Goal: Task Accomplishment & Management: Use online tool/utility

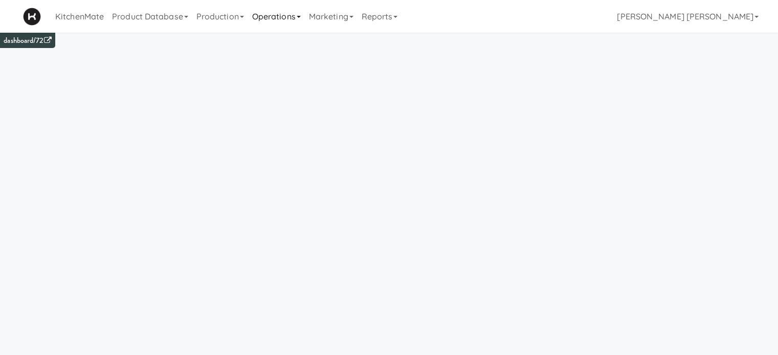
click at [279, 9] on link "Operations" at bounding box center [276, 16] width 57 height 33
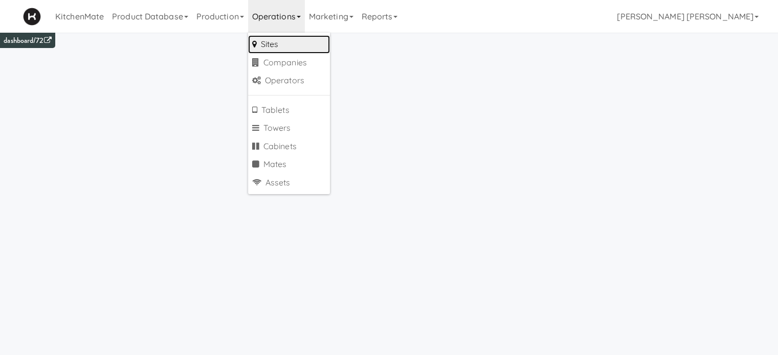
click at [282, 48] on link "Sites" at bounding box center [289, 44] width 82 height 18
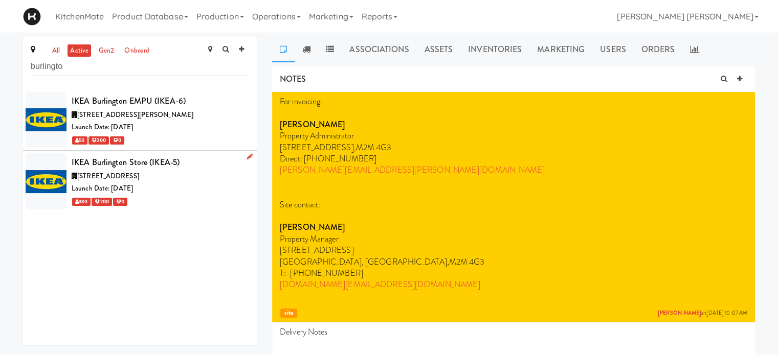
type input "burlingto"
click at [109, 170] on div "[STREET_ADDRESS]" at bounding box center [160, 176] width 177 height 13
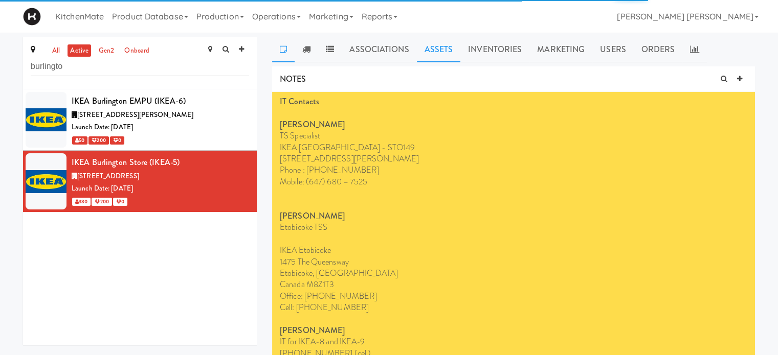
click at [439, 52] on link "Assets" at bounding box center [439, 50] width 44 height 26
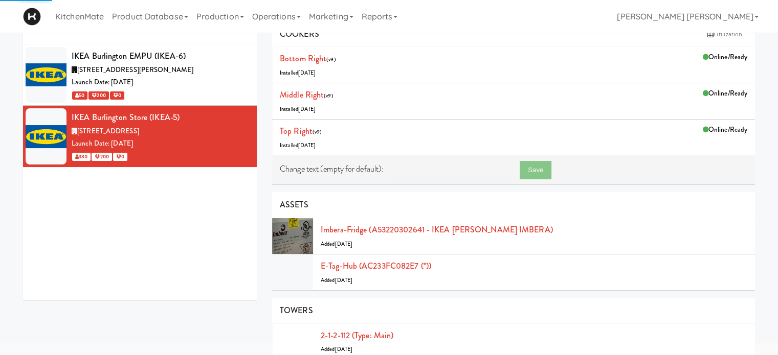
scroll to position [61, 0]
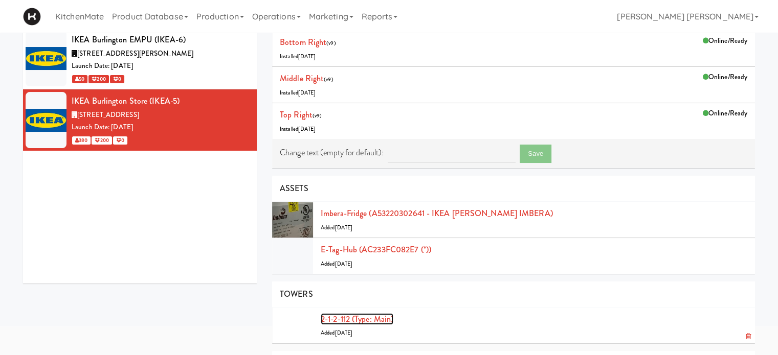
click at [341, 321] on link "2-1-2-112 (type: main)" at bounding box center [357, 319] width 73 height 12
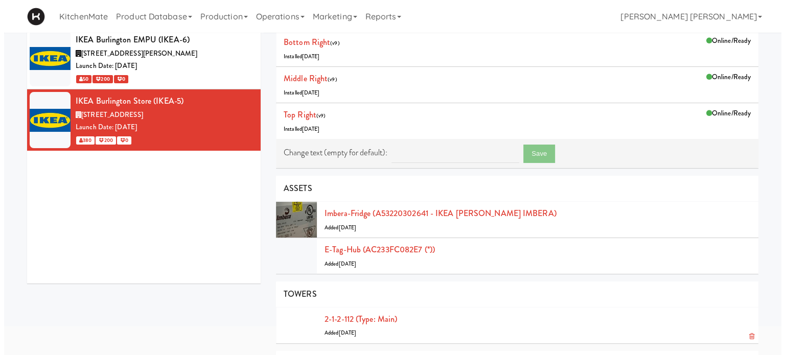
scroll to position [33, 0]
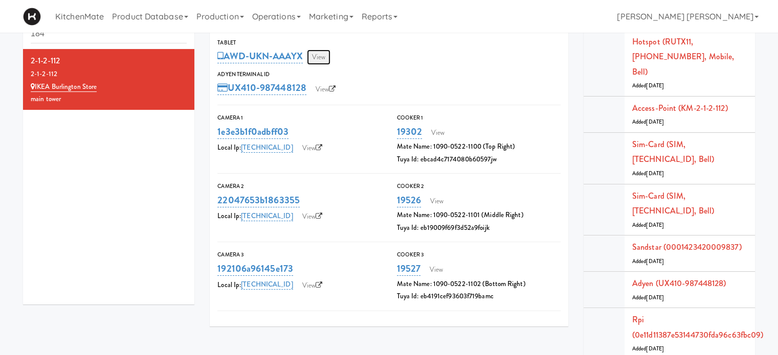
click at [321, 54] on link "View" at bounding box center [319, 57] width 24 height 15
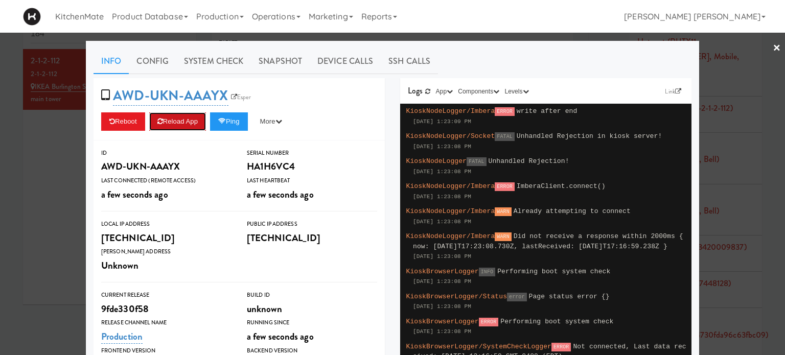
click at [170, 125] on button "Reload App" at bounding box center [177, 121] width 57 height 18
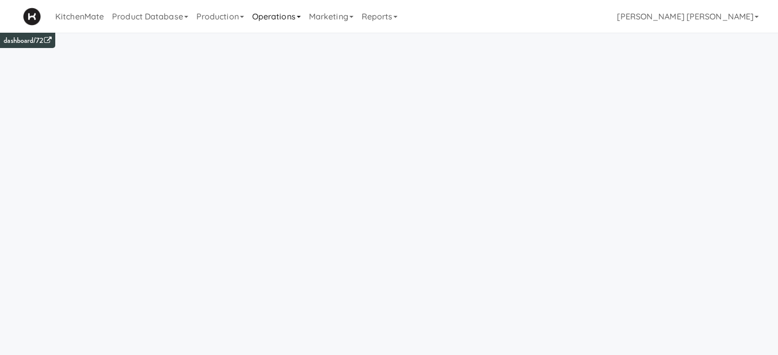
click at [275, 13] on link "Operations" at bounding box center [276, 16] width 57 height 33
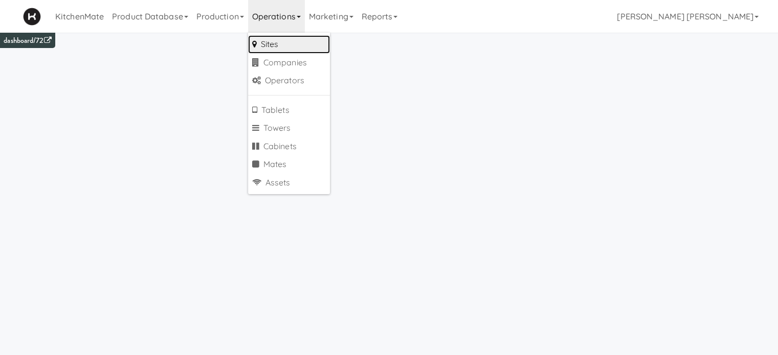
click at [281, 43] on link "Sites" at bounding box center [289, 44] width 82 height 18
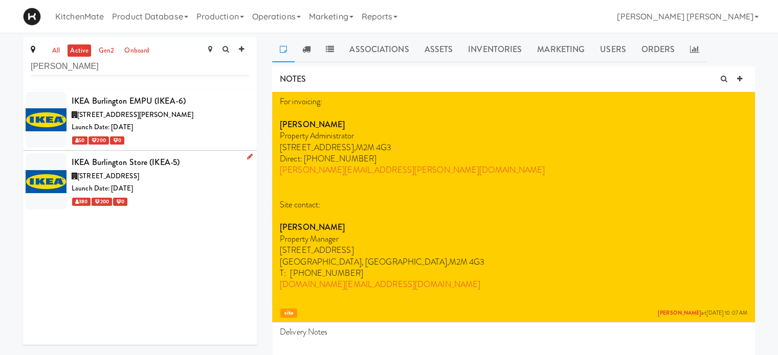
type input "[PERSON_NAME]"
click at [110, 169] on div "IKEA Burlington Store (IKEA-5)" at bounding box center [160, 162] width 177 height 15
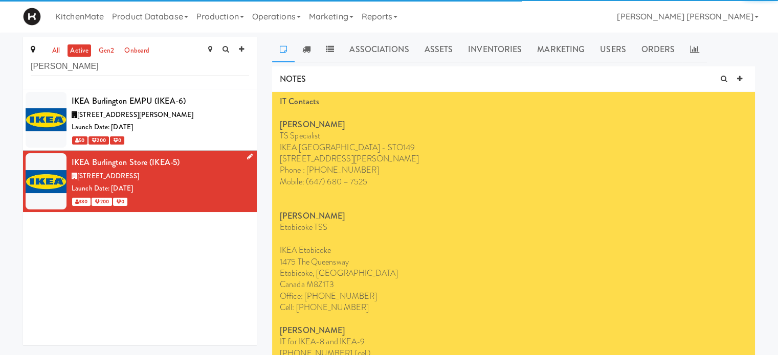
click at [247, 154] on icon at bounding box center [250, 156] width 6 height 7
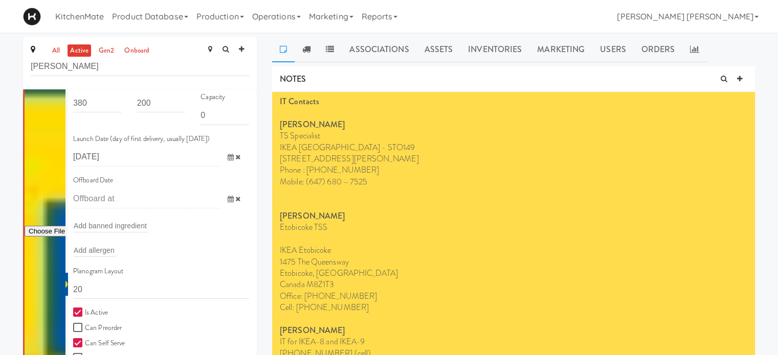
scroll to position [162, 0]
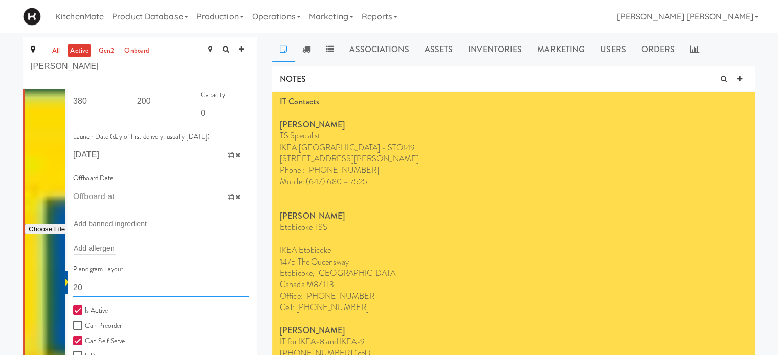
click at [127, 288] on input "20" at bounding box center [161, 287] width 176 height 19
type input "2"
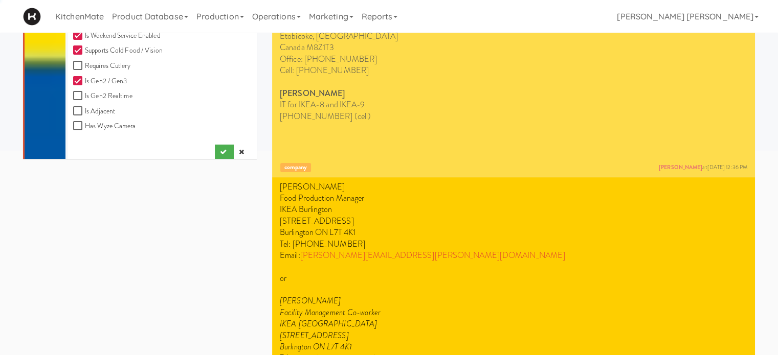
scroll to position [124, 0]
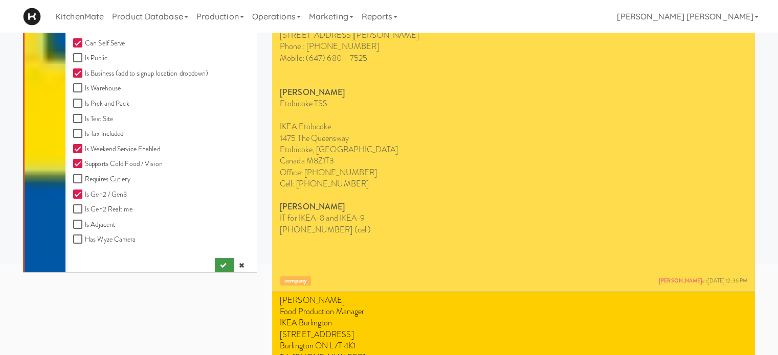
type input "11111,11111,11111,1111,1111,11111"
click at [215, 269] on button "submit" at bounding box center [224, 265] width 19 height 15
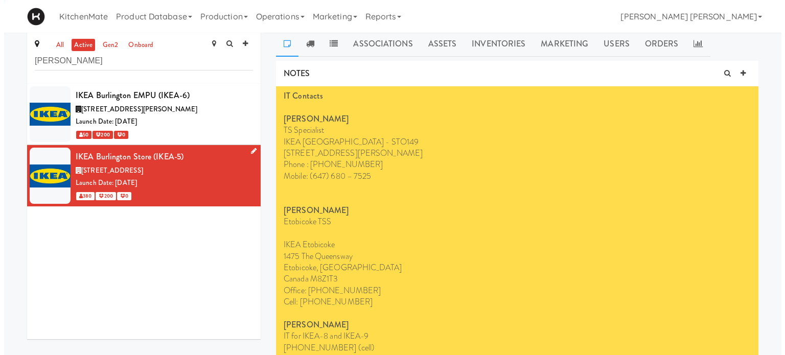
scroll to position [14, 0]
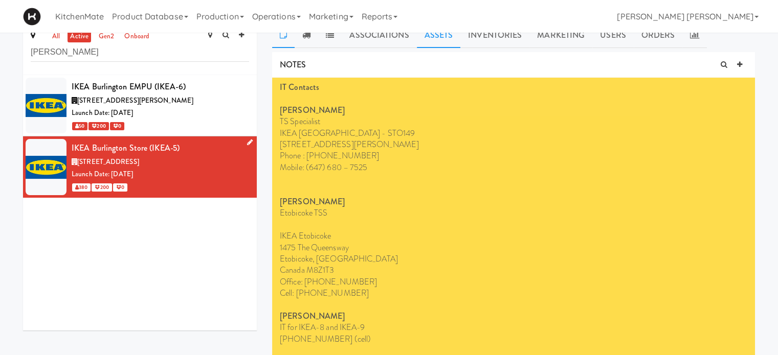
click at [441, 37] on link "Assets" at bounding box center [439, 35] width 44 height 26
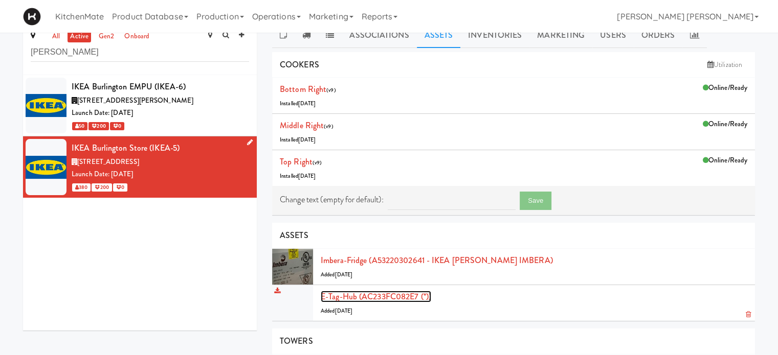
click at [401, 298] on link "E-tag-hub (AC233FC082E7 (*))" at bounding box center [376, 297] width 110 height 12
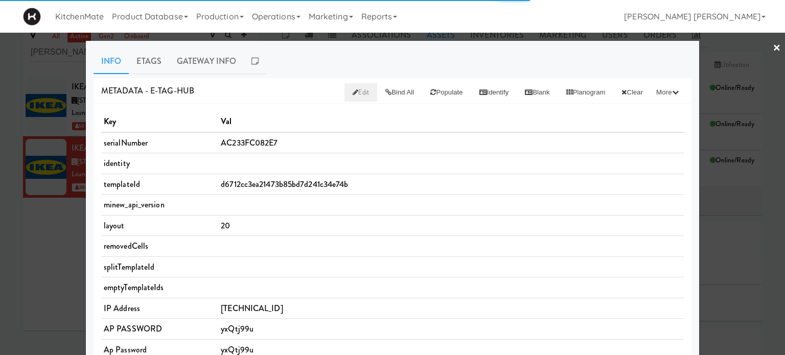
click at [353, 90] on span "Edit" at bounding box center [361, 92] width 17 height 10
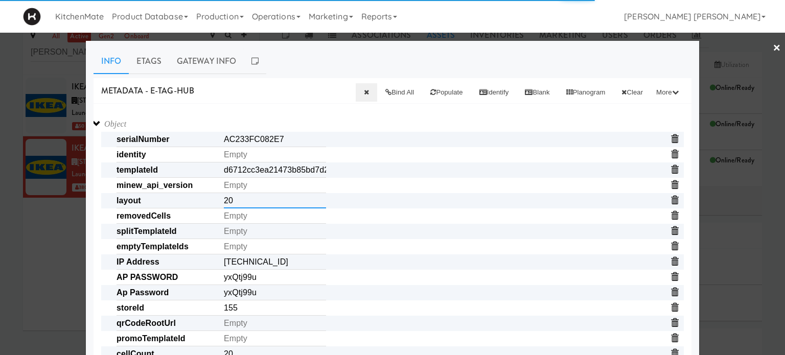
click at [265, 206] on input "20" at bounding box center [275, 200] width 102 height 15
type input "2"
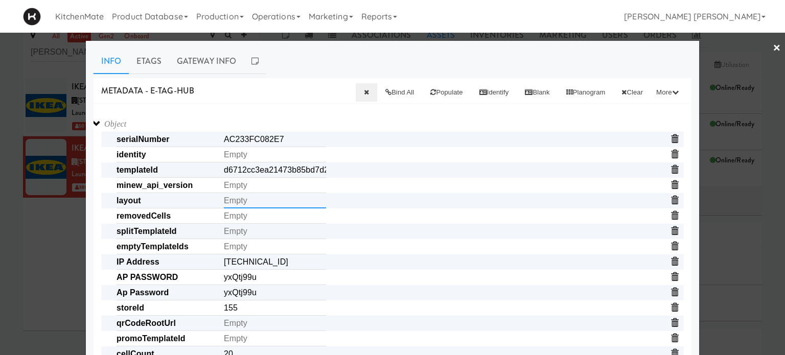
paste input "11111,11111,11111,1111,1111,11111"
type input "11111,11111,11111,1111,1111,11111"
click at [294, 87] on div "METADATA - e-tag-hub Bind All Populate Identify Blank Planogram Clear More Clea…" at bounding box center [393, 91] width 598 height 26
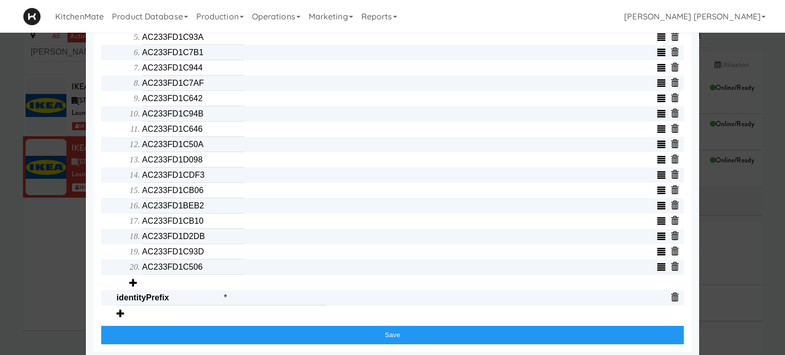
scroll to position [465, 0]
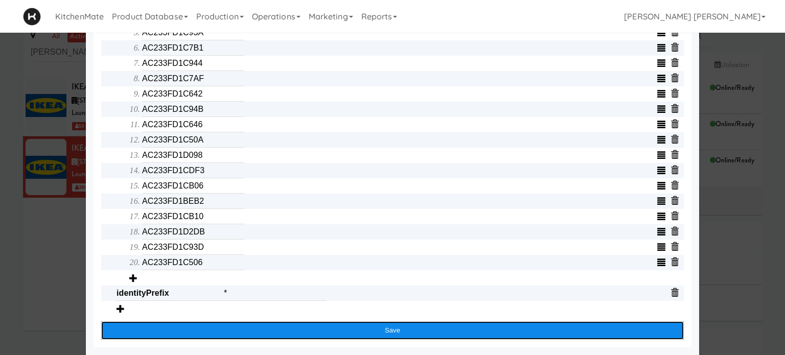
click at [386, 333] on button "Save" at bounding box center [392, 331] width 583 height 18
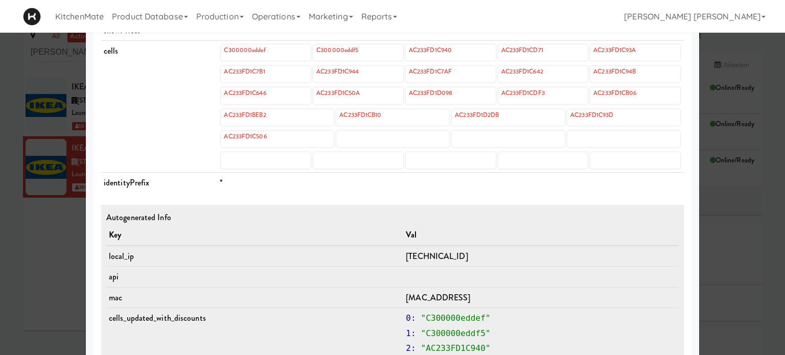
click at [0, 237] on div at bounding box center [392, 177] width 785 height 355
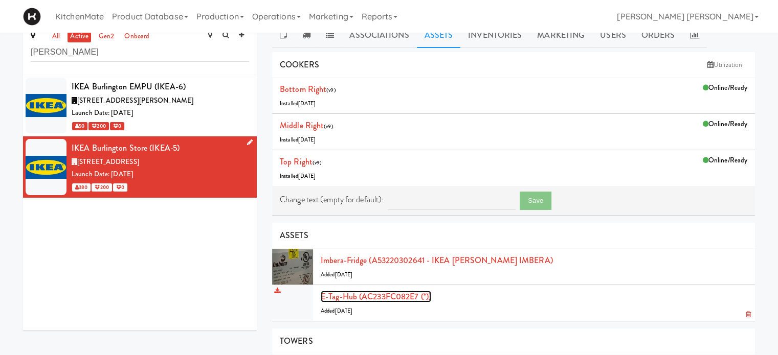
click at [359, 296] on link "E-tag-hub (AC233FC082E7 (*))" at bounding box center [376, 297] width 110 height 12
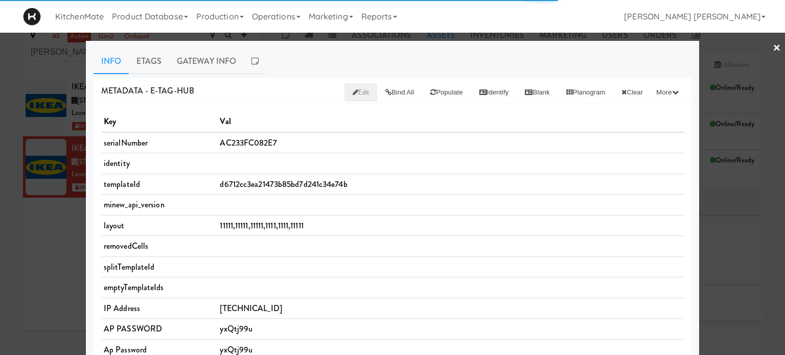
click at [353, 94] on span "Edit" at bounding box center [361, 92] width 17 height 10
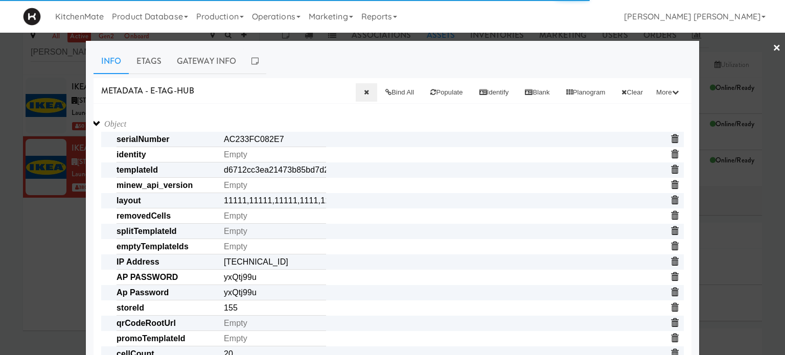
click at [382, 192] on span "minew_api_version" at bounding box center [400, 185] width 567 height 15
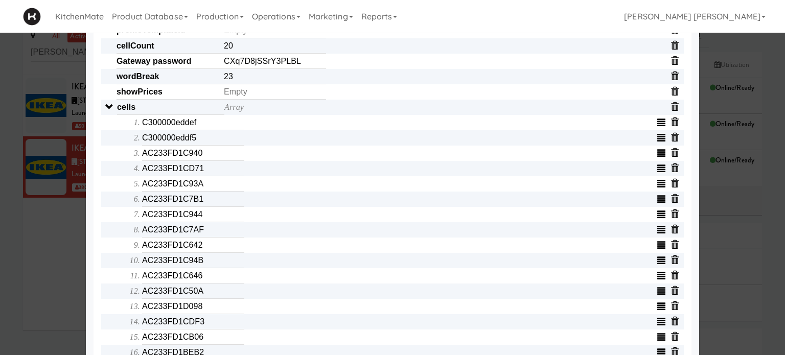
scroll to position [368, 0]
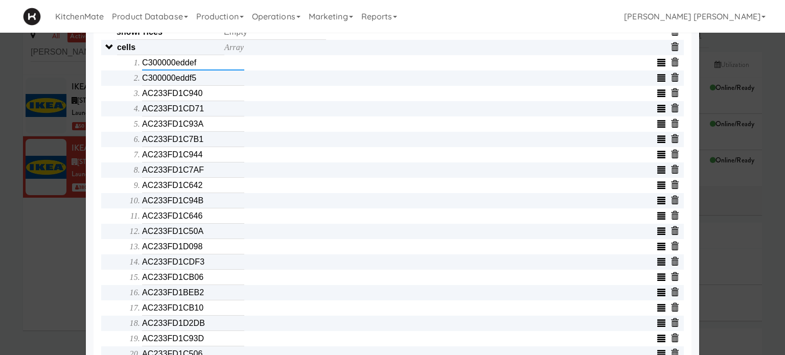
click at [207, 67] on input "C300000eddef" at bounding box center [193, 62] width 102 height 15
click at [207, 81] on input "C300000eddf5" at bounding box center [193, 78] width 102 height 15
click at [208, 96] on input "AC233FD1C940" at bounding box center [193, 93] width 102 height 15
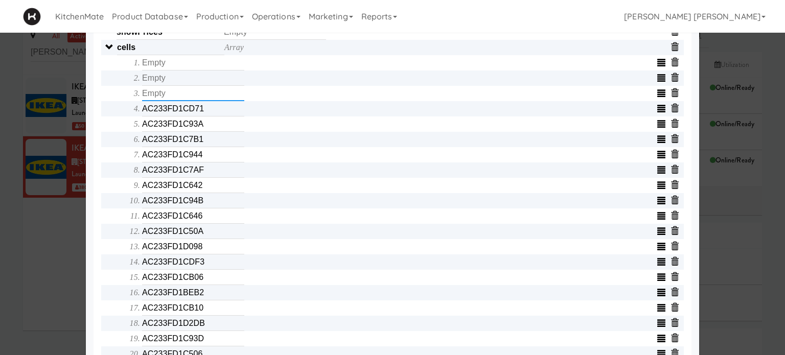
click at [208, 96] on input "text" at bounding box center [193, 93] width 102 height 15
click at [207, 113] on input "AC233FD1CD71" at bounding box center [193, 108] width 102 height 15
click at [207, 113] on input "text" at bounding box center [193, 108] width 102 height 15
click at [207, 130] on input "AC233FD1C93A" at bounding box center [193, 124] width 102 height 15
click at [207, 130] on input "text" at bounding box center [193, 124] width 102 height 15
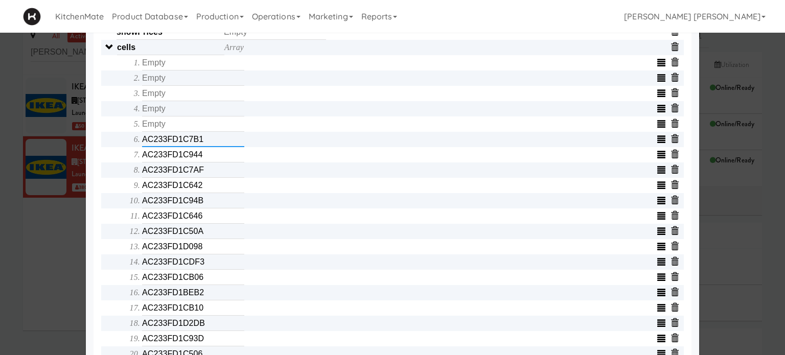
click at [206, 147] on input "AC233FD1C7B1" at bounding box center [193, 139] width 102 height 15
click at [206, 147] on input "text" at bounding box center [193, 139] width 102 height 15
click at [202, 159] on input "AC233FD1C944" at bounding box center [193, 154] width 102 height 15
click at [202, 159] on input "text" at bounding box center [193, 154] width 102 height 15
click at [202, 174] on input "AC233FD1C7AF" at bounding box center [193, 170] width 102 height 15
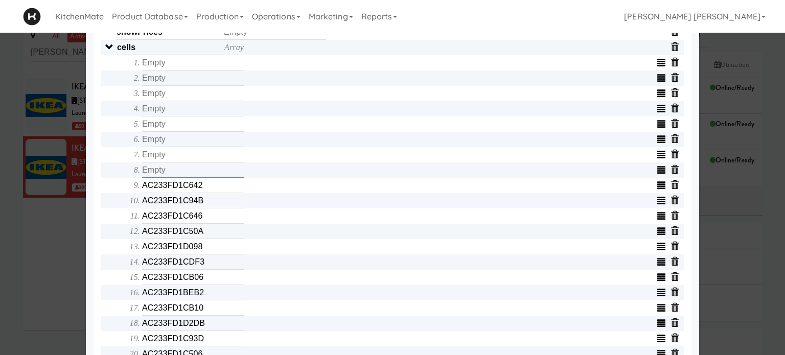
click at [202, 174] on input "text" at bounding box center [193, 170] width 102 height 15
click at [203, 190] on input "AC233FD1C642" at bounding box center [193, 185] width 102 height 15
click at [203, 190] on input "text" at bounding box center [193, 185] width 102 height 15
click at [205, 206] on input "AC233FD1C94B" at bounding box center [193, 200] width 102 height 15
click at [205, 206] on input "text" at bounding box center [193, 200] width 102 height 15
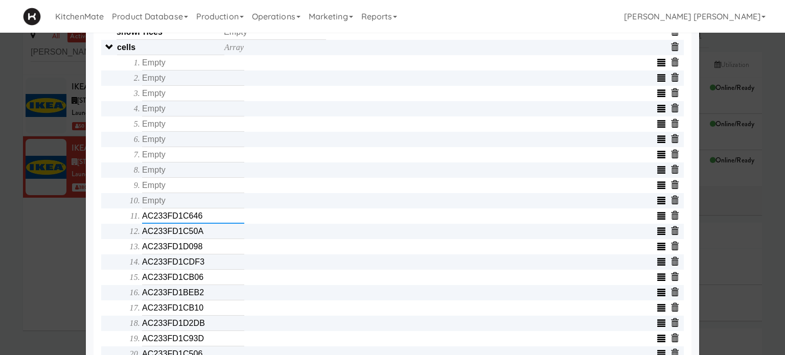
click at [205, 224] on input "AC233FD1C646" at bounding box center [193, 216] width 102 height 15
click at [205, 224] on input "text" at bounding box center [193, 216] width 102 height 15
click at [205, 239] on input "AC233FD1C50A" at bounding box center [193, 231] width 102 height 15
click at [205, 239] on input "text" at bounding box center [193, 231] width 102 height 15
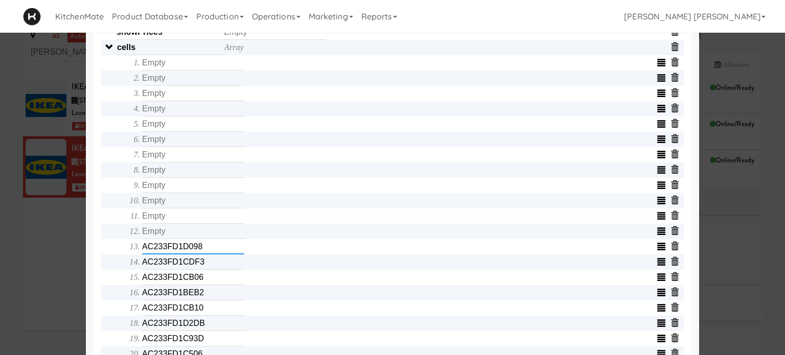
click at [204, 250] on input "AC233FD1D098" at bounding box center [193, 246] width 102 height 15
click at [204, 250] on input "text" at bounding box center [193, 246] width 102 height 15
click at [204, 263] on input "AC233FD1CDF3" at bounding box center [193, 262] width 102 height 15
click at [204, 263] on input "text" at bounding box center [193, 262] width 102 height 15
click at [205, 282] on input "AC233FD1CB06" at bounding box center [193, 277] width 102 height 15
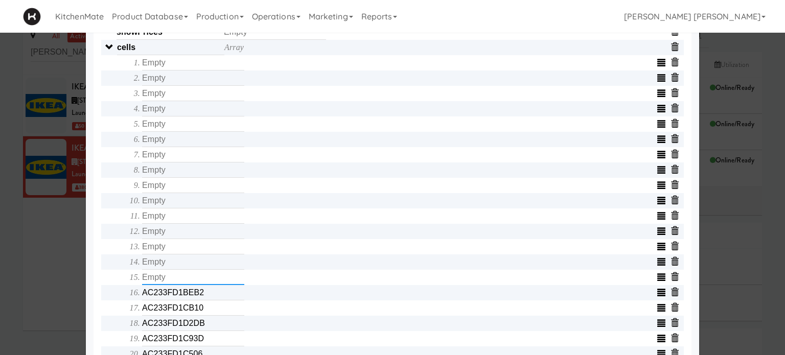
click at [205, 282] on input "text" at bounding box center [193, 277] width 102 height 15
click at [205, 298] on input "AC233FD1BEB2" at bounding box center [193, 292] width 102 height 15
click at [205, 298] on input "text" at bounding box center [193, 292] width 102 height 15
click at [205, 312] on input "AC233FD1CB10" at bounding box center [193, 308] width 102 height 15
click at [205, 312] on input "text" at bounding box center [193, 308] width 102 height 15
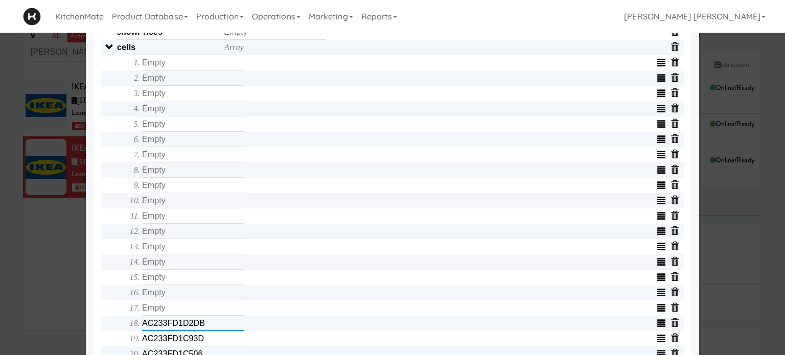
click at [207, 331] on input "AC233FD1D2DB" at bounding box center [193, 323] width 102 height 15
click at [207, 345] on input "AC233FD1C93D" at bounding box center [193, 338] width 102 height 15
click at [207, 345] on input "text" at bounding box center [193, 338] width 102 height 15
click at [97, 316] on div "Object serialNumber AC233FC082E7 identity templateId d6712cc3ea21473b85bd7d241c…" at bounding box center [393, 149] width 598 height 826
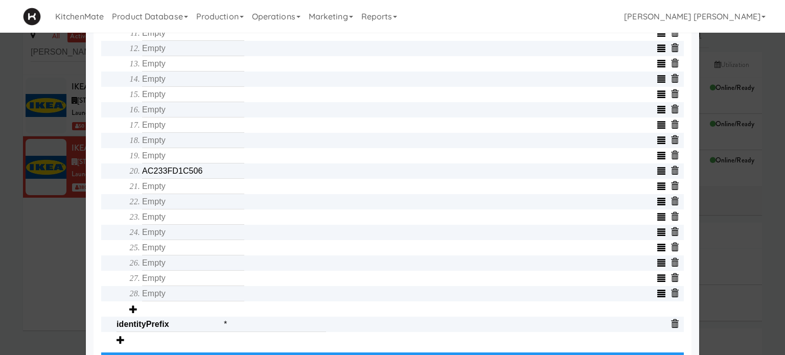
scroll to position [552, 0]
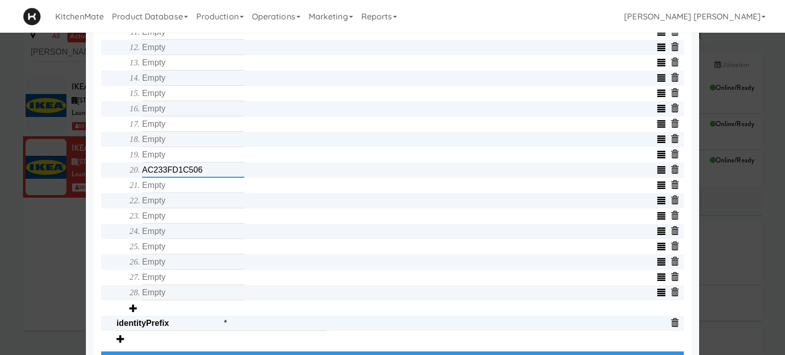
click at [207, 174] on input "AC233FD1C506" at bounding box center [193, 170] width 102 height 15
click at [118, 186] on span "Array" at bounding box center [400, 86] width 567 height 459
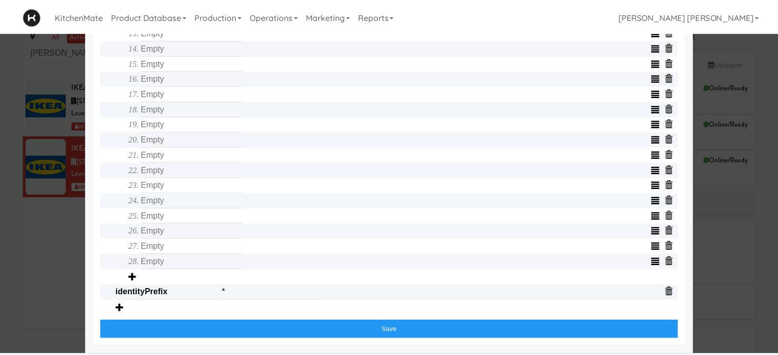
scroll to position [587, 0]
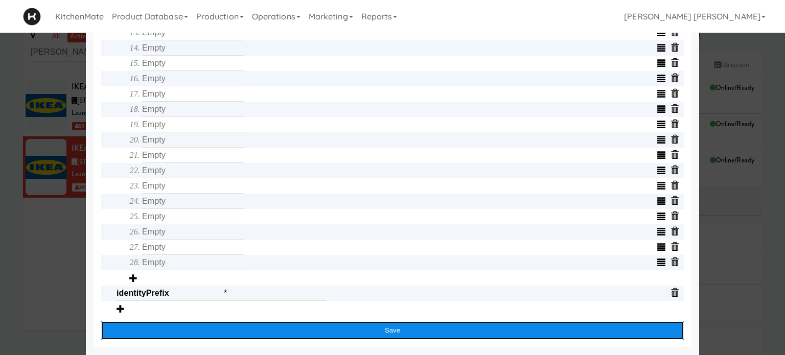
click at [317, 329] on button "Save" at bounding box center [392, 331] width 583 height 18
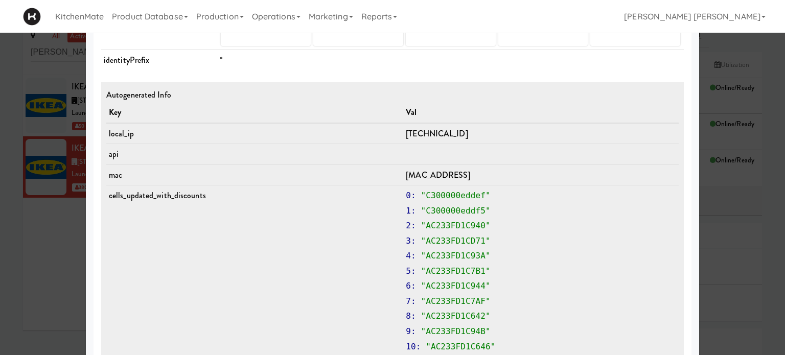
click at [47, 258] on div at bounding box center [392, 177] width 785 height 355
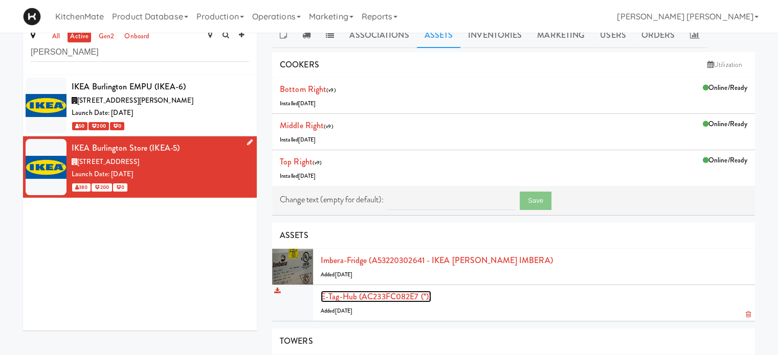
click at [365, 294] on link "E-tag-hub (AC233FC082E7 (*))" at bounding box center [376, 297] width 110 height 12
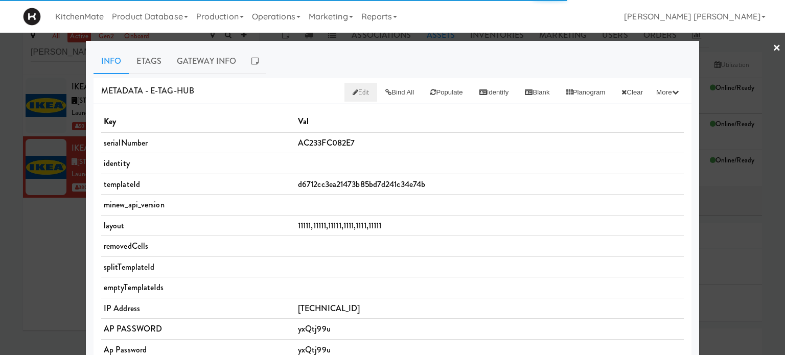
click at [345, 85] on link "Edit" at bounding box center [361, 92] width 33 height 18
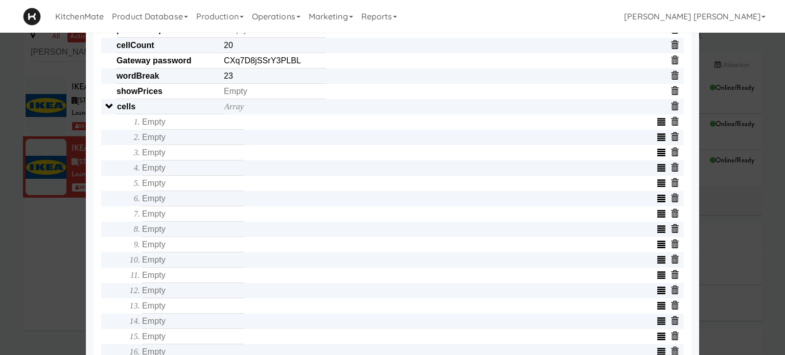
scroll to position [307, 0]
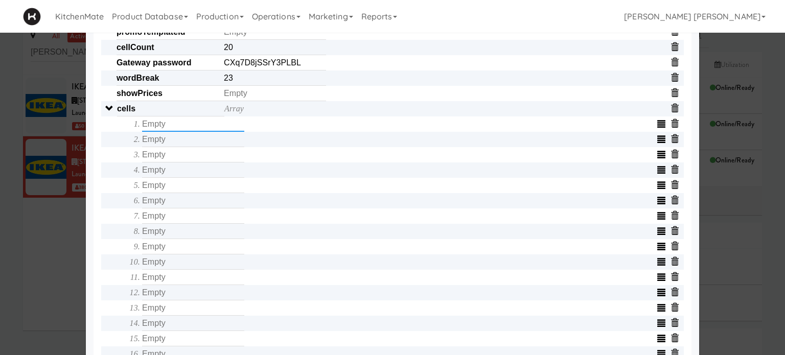
click at [198, 132] on input "text" at bounding box center [193, 124] width 102 height 15
type input "C300000EDAD3"
click at [187, 142] on input "text" at bounding box center [193, 139] width 102 height 15
type input "C300000EDACD"
click at [176, 162] on input "text" at bounding box center [193, 154] width 102 height 15
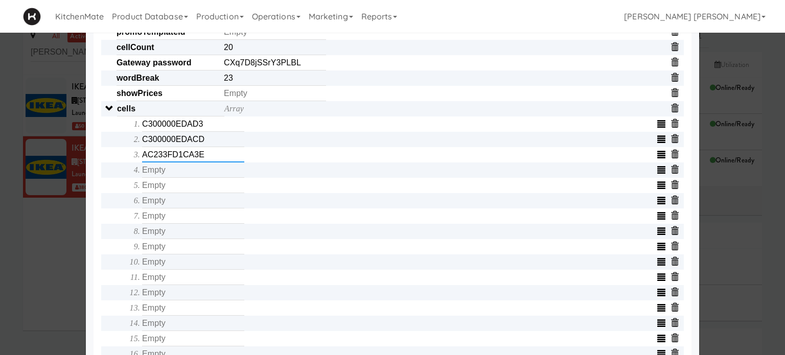
type input "AC233FD1CA3E"
click at [170, 174] on input "text" at bounding box center [193, 170] width 102 height 15
type input "C300000EDB1D"
click at [166, 190] on input "text" at bounding box center [193, 185] width 102 height 15
type input "AC233FD1CA38"
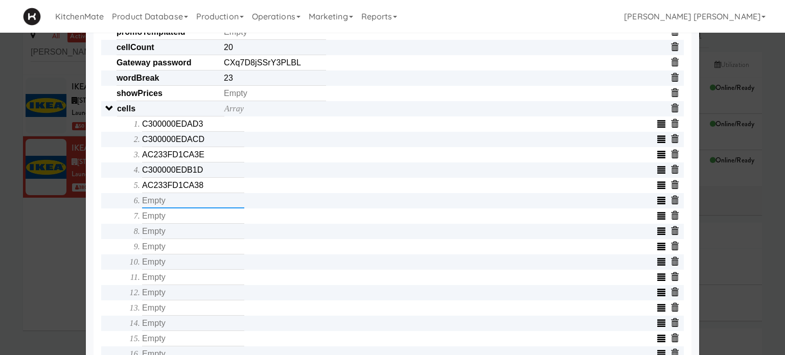
click at [166, 203] on input "text" at bounding box center [193, 200] width 102 height 15
type input "AC233FD1C818"
click at [165, 221] on input "text" at bounding box center [193, 216] width 102 height 15
type input "C300000EDCF5"
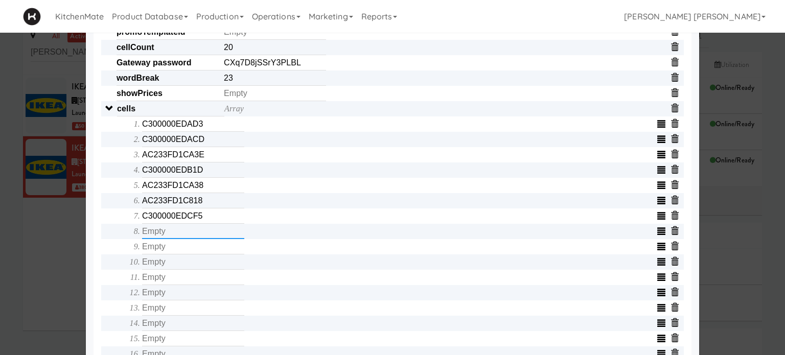
click at [166, 233] on input "text" at bounding box center [193, 231] width 102 height 15
type input "AC233FD1CD35"
click at [166, 251] on input "text" at bounding box center [193, 246] width 102 height 15
type input "AC233FD39986"
click at [168, 265] on input "text" at bounding box center [193, 262] width 102 height 15
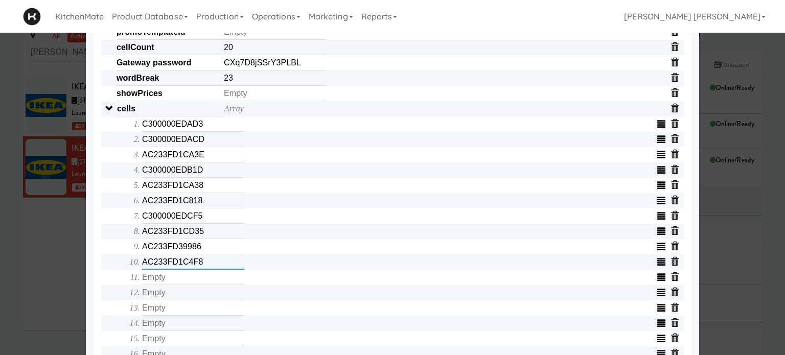
type input "AC233FD1C4F8"
click at [167, 283] on input "text" at bounding box center [193, 277] width 102 height 15
type input "C300000EDB6E"
click at [168, 300] on input "text" at bounding box center [193, 292] width 102 height 15
type input "AC233FD1C696"
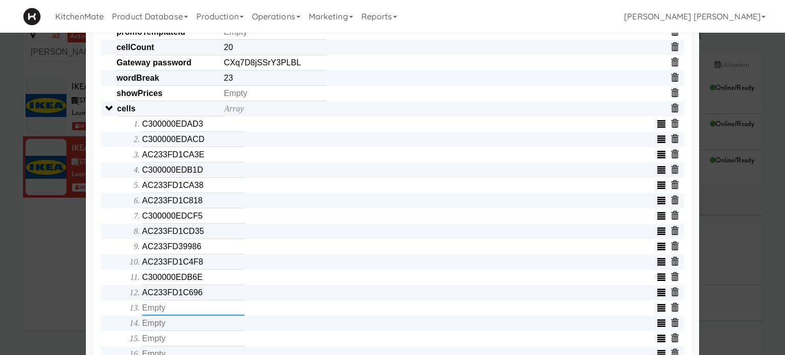
click at [168, 316] on input "text" at bounding box center [193, 308] width 102 height 15
type input "AC233FD1C366"
click at [167, 330] on input "text" at bounding box center [193, 323] width 102 height 15
type input "C300000EDE50"
click at [165, 341] on input "text" at bounding box center [193, 338] width 102 height 15
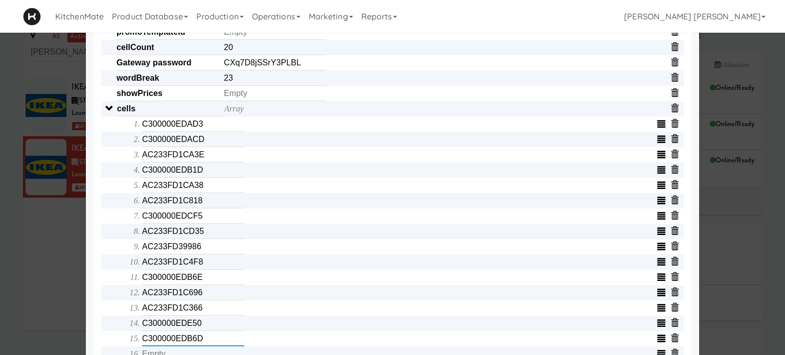
type input "C300000EDB6D"
click at [104, 306] on div "Object serialNumber AC233FC082E7 identity templateId d6712cc3ea21473b85bd7d241c…" at bounding box center [392, 201] width 583 height 782
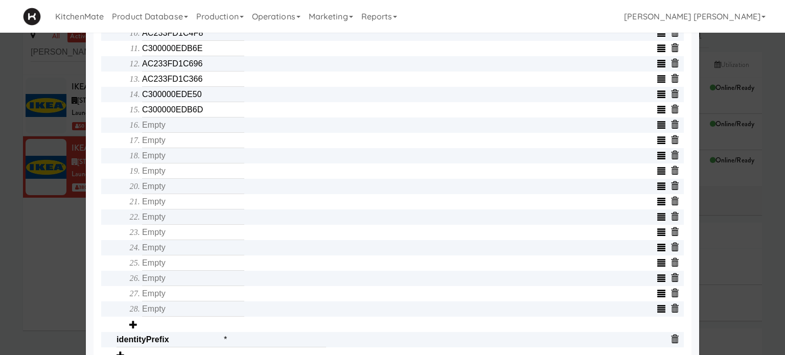
scroll to position [552, 0]
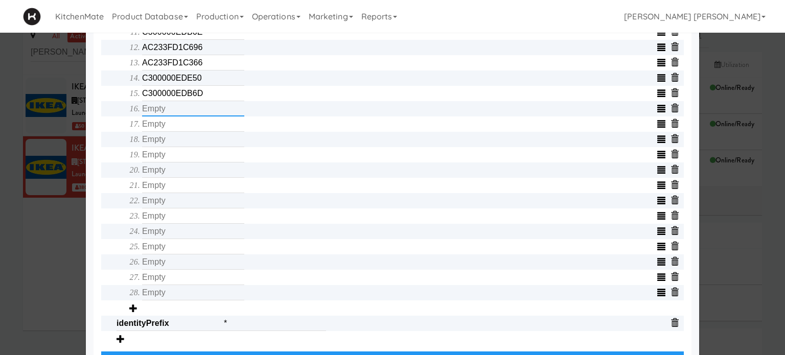
click at [180, 112] on input "text" at bounding box center [193, 108] width 102 height 15
type input "AC233FD1C93A"
click at [189, 132] on input "text" at bounding box center [193, 124] width 102 height 15
type input "C300000EDDF5"
click at [189, 147] on input "text" at bounding box center [193, 139] width 102 height 15
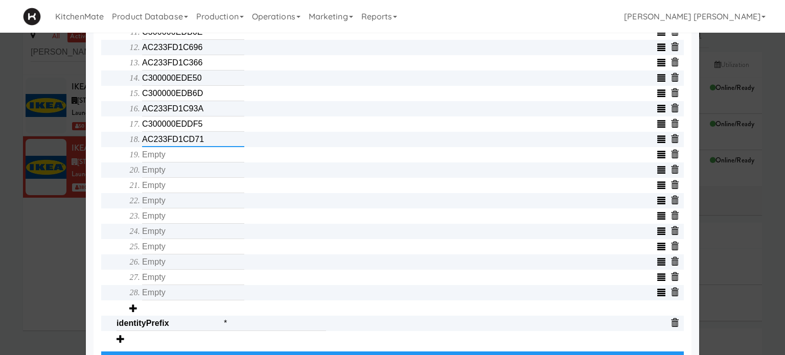
type input "AC233FD1CD71"
click at [190, 163] on input "text" at bounding box center [193, 154] width 102 height 15
type input "C300000EDDEF"
click at [188, 174] on input "text" at bounding box center [193, 170] width 102 height 15
type input "AC233FD1CDF3"
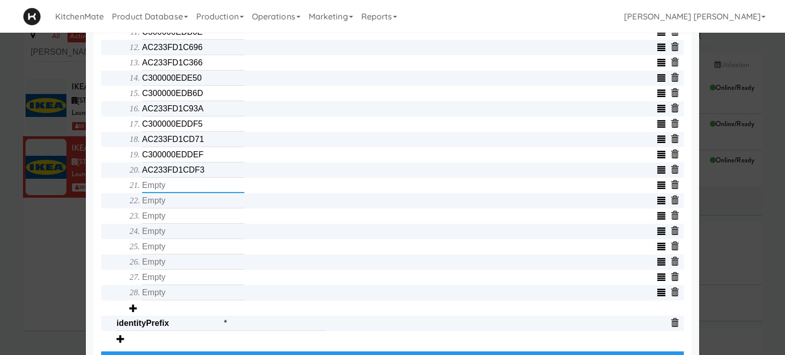
click at [189, 186] on input "text" at bounding box center [193, 185] width 102 height 15
type input "AC233FD1D098"
click at [191, 206] on input "text" at bounding box center [193, 200] width 102 height 15
type input "AC233FD1C50A"
click at [191, 218] on input "text" at bounding box center [193, 216] width 102 height 15
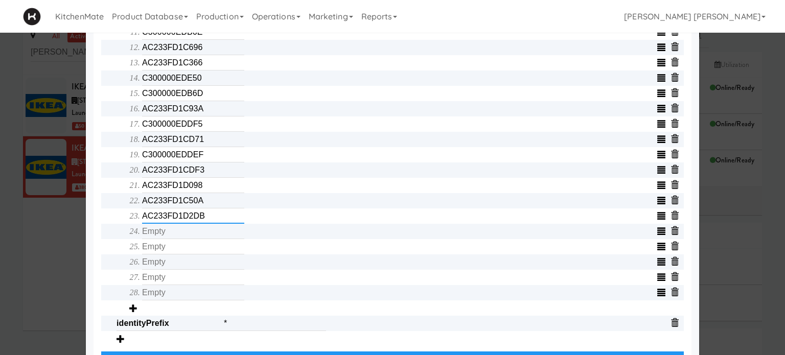
type input "AC233FD1D2DB"
click at [190, 231] on input "text" at bounding box center [193, 231] width 102 height 15
type input "AC233FD1C7B1"
click at [189, 247] on input "text" at bounding box center [193, 246] width 102 height 15
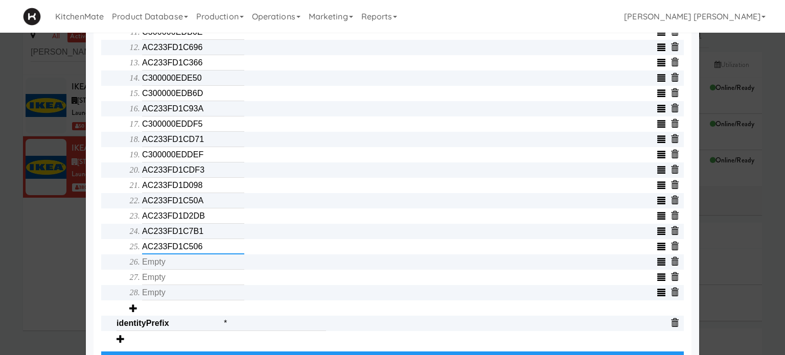
type input "AC233FD1C506"
click at [187, 262] on input "text" at bounding box center [193, 262] width 102 height 15
type input "AC233FD1C646"
click at [188, 281] on input "text" at bounding box center [193, 277] width 102 height 15
type input "AC233FD1C642"
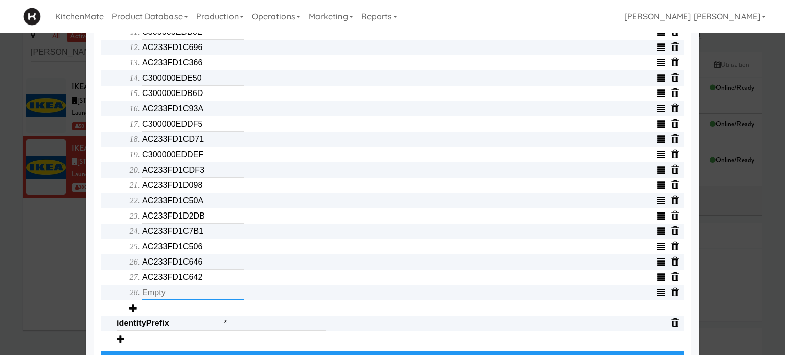
click at [188, 294] on input "text" at bounding box center [193, 292] width 102 height 15
type input "AC233FD1C944"
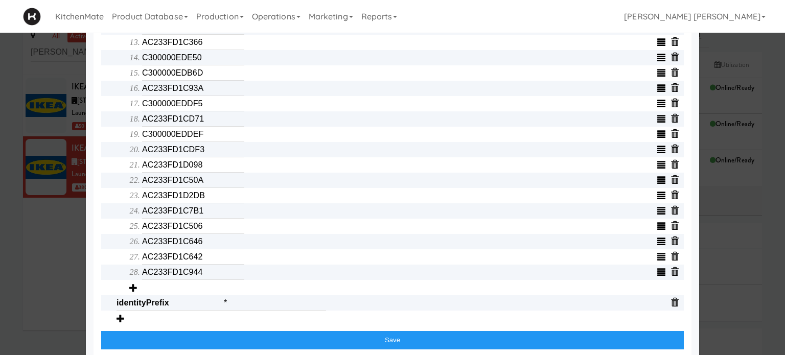
scroll to position [587, 0]
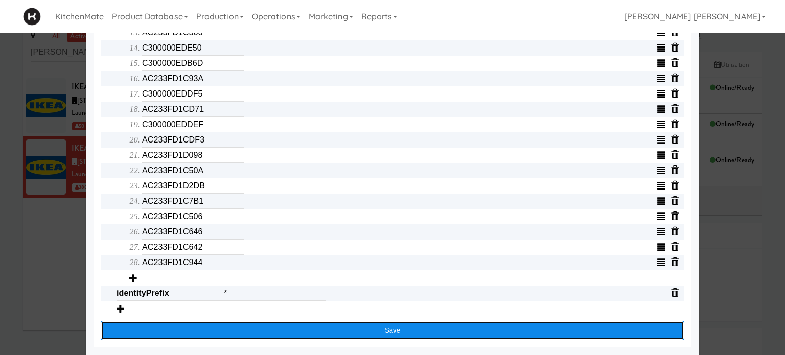
click at [243, 336] on button "Save" at bounding box center [392, 331] width 583 height 18
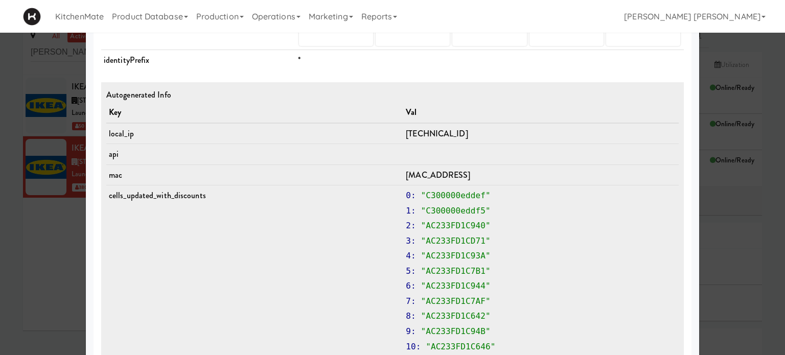
click at [35, 271] on div at bounding box center [392, 177] width 785 height 355
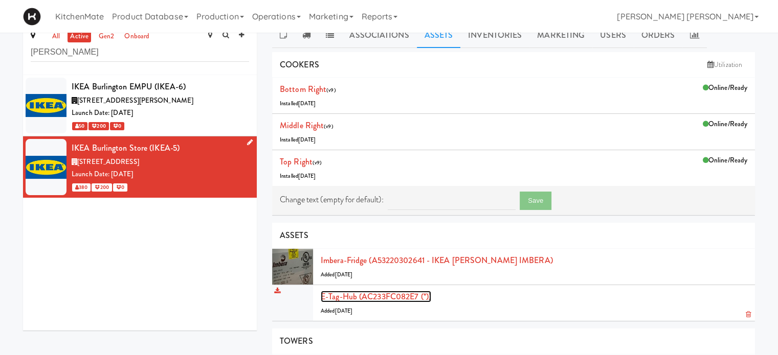
click at [370, 294] on link "E-tag-hub (AC233FC082E7 (*))" at bounding box center [376, 297] width 110 height 12
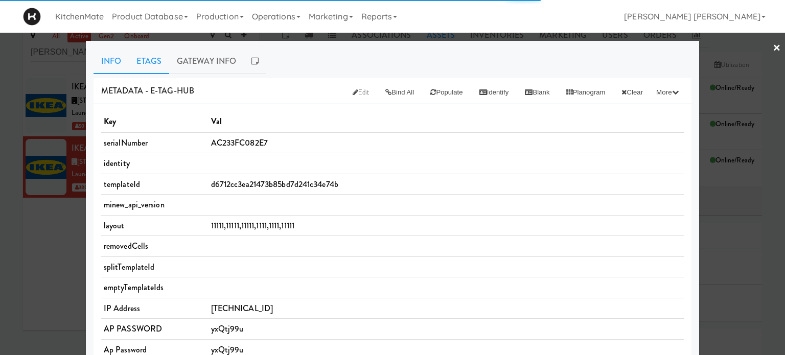
click at [141, 54] on link "Etags" at bounding box center [149, 62] width 40 height 26
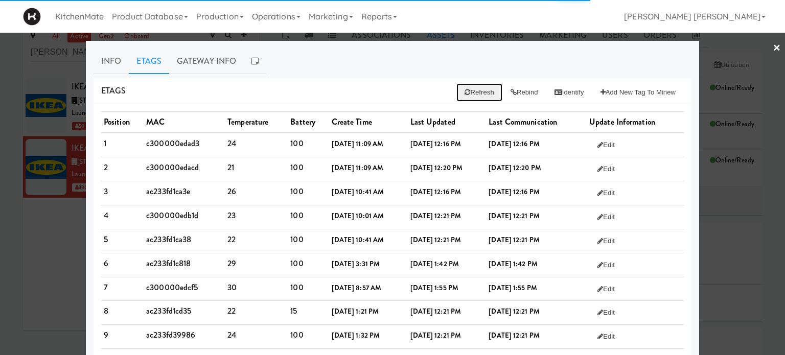
click at [471, 83] on button "Refresh" at bounding box center [479, 92] width 45 height 18
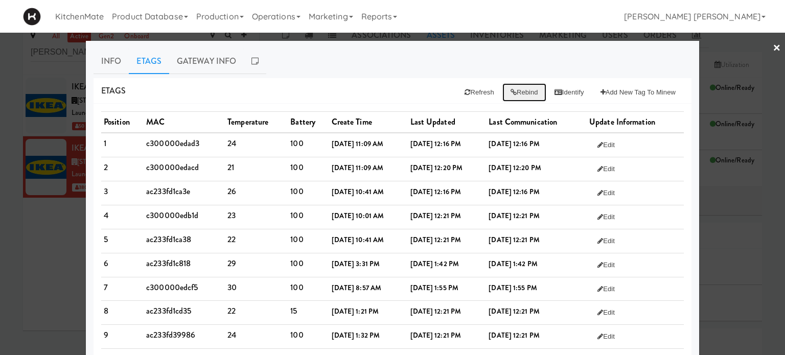
click at [517, 90] on button "Rebind" at bounding box center [525, 92] width 44 height 18
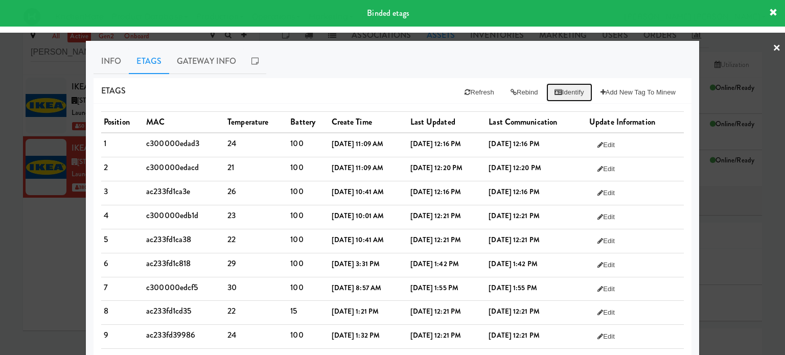
click at [555, 90] on icon at bounding box center [559, 92] width 8 height 7
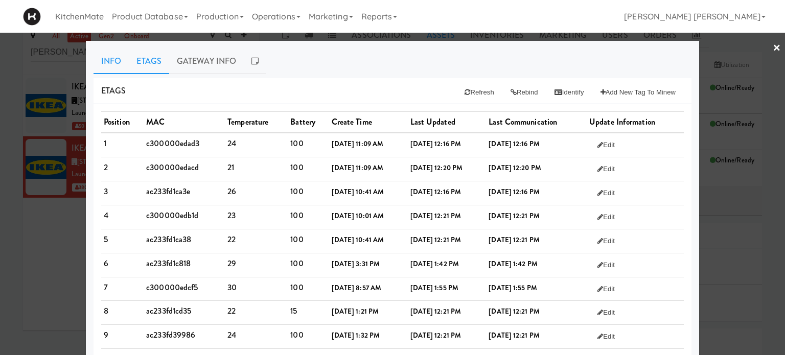
click at [103, 61] on link "Info" at bounding box center [111, 62] width 35 height 26
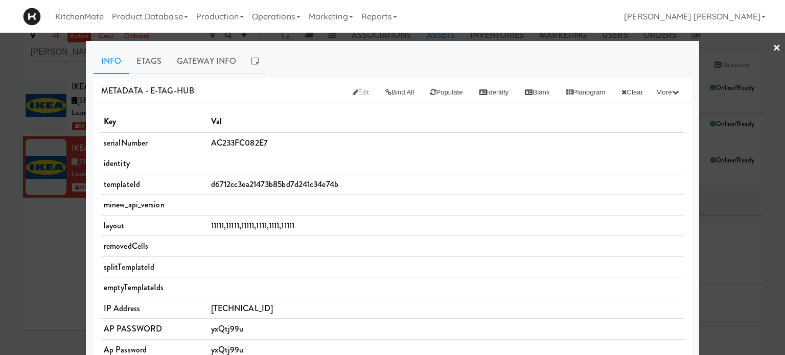
click at [257, 97] on div "METADATA - e-tag-hub Edit Bind All Populate Identify Blank Planogram Clear More…" at bounding box center [393, 91] width 598 height 26
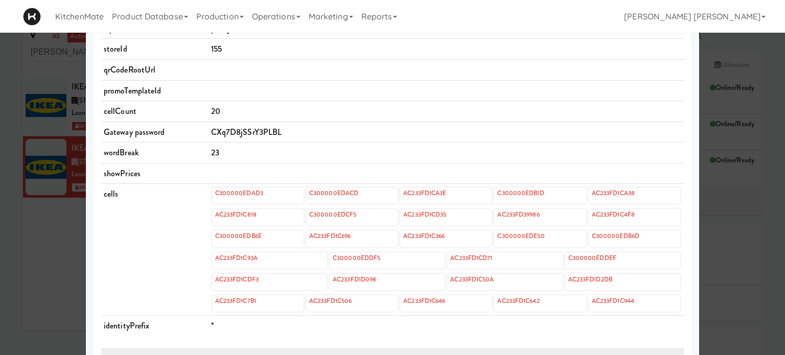
scroll to position [266, 0]
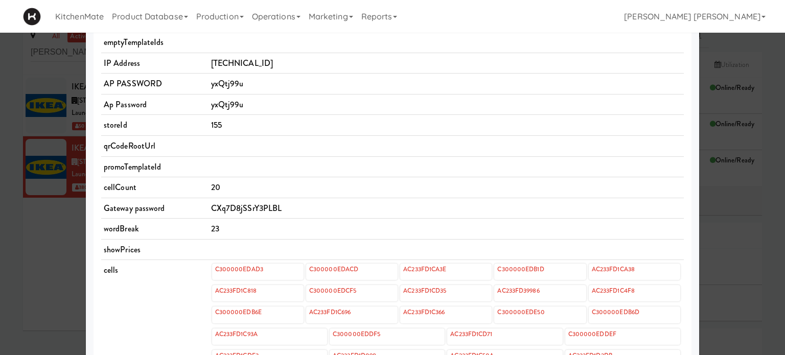
click at [311, 63] on tbody "serialNumber AC233FC082E7 identity templateId d6712cc3ea21473b85bd7d241c34e74b …" at bounding box center [392, 150] width 583 height 526
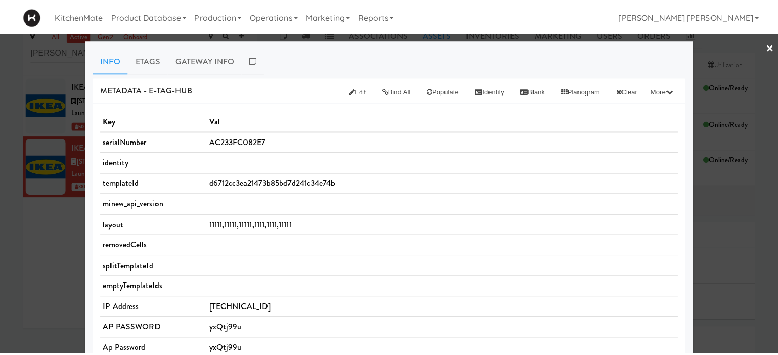
scroll to position [0, 0]
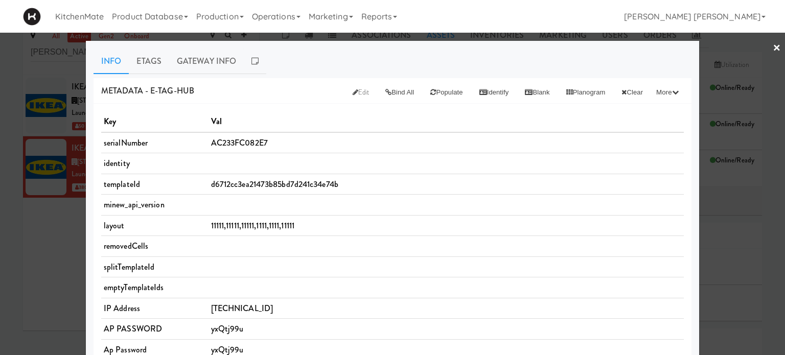
click at [773, 43] on link "×" at bounding box center [777, 49] width 8 height 32
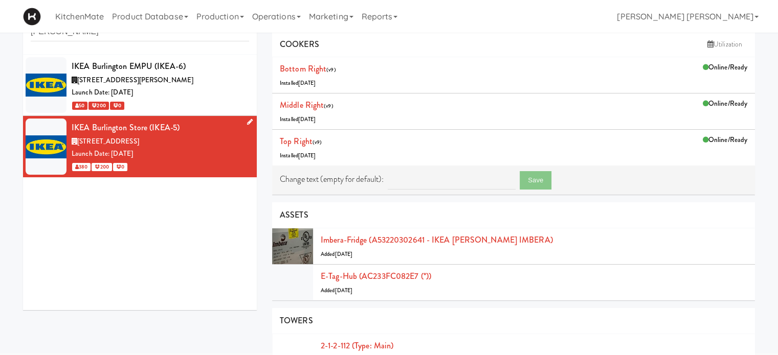
click at [262, 218] on div "all active gen2 onboard [PERSON_NAME] IKEA Burlington EMPU (IKEA-6) [STREET_ADD…" at bounding box center [139, 160] width 249 height 316
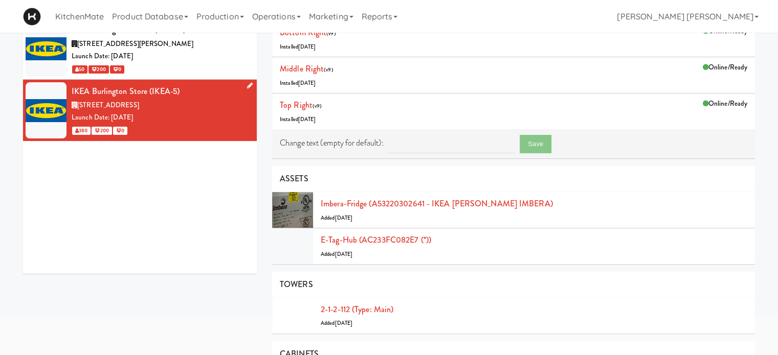
scroll to position [157, 0]
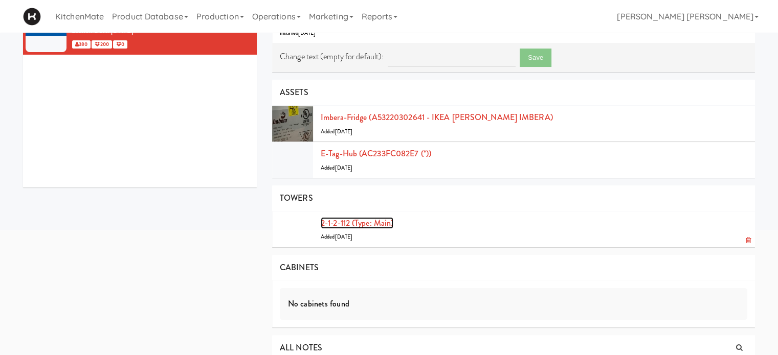
click at [363, 224] on link "2-1-2-112 (type: main)" at bounding box center [357, 223] width 73 height 12
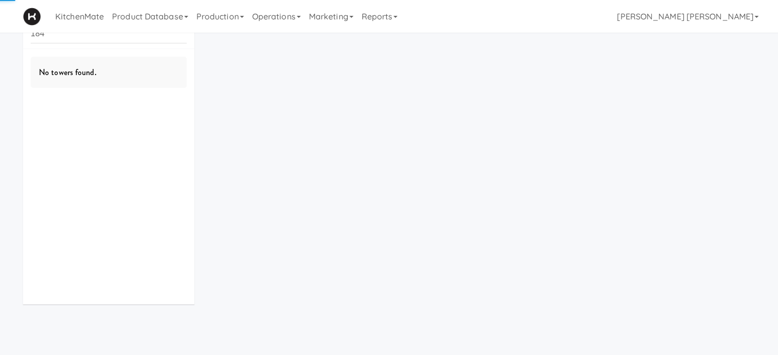
scroll to position [33, 0]
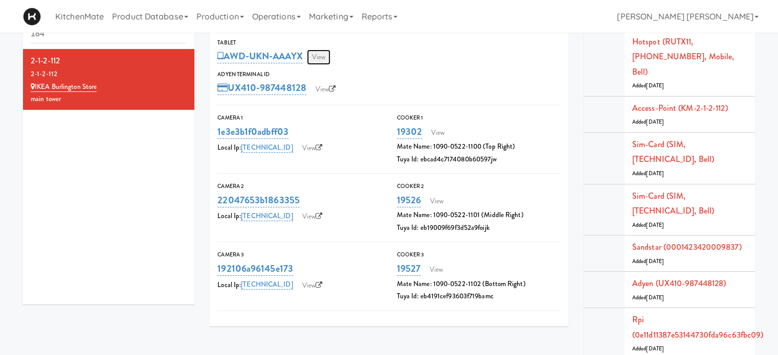
click at [320, 55] on link "View" at bounding box center [319, 57] width 24 height 15
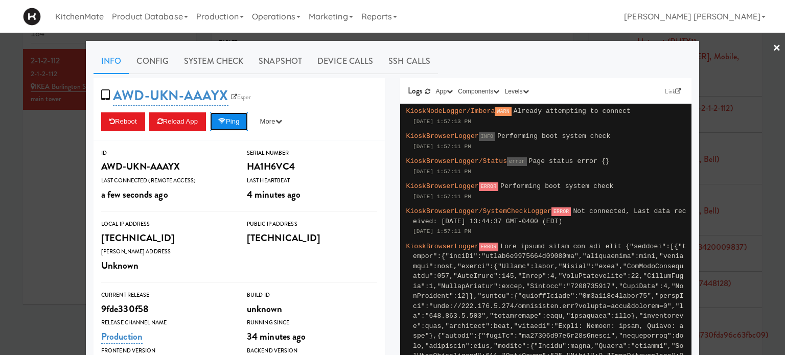
click at [224, 122] on icon at bounding box center [222, 121] width 8 height 7
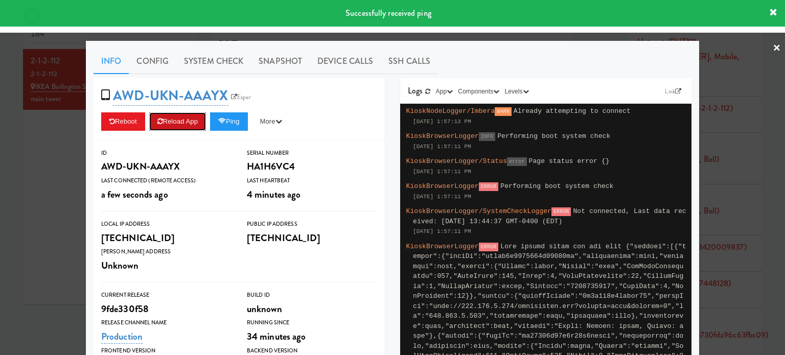
click at [179, 121] on button "Reload App" at bounding box center [177, 121] width 57 height 18
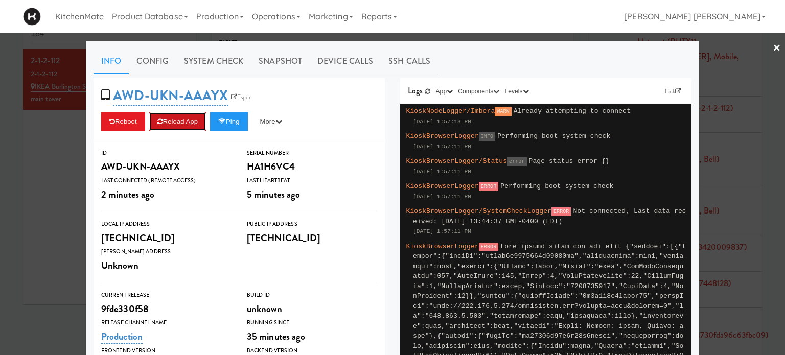
click at [179, 121] on button "Reload App" at bounding box center [177, 121] width 57 height 18
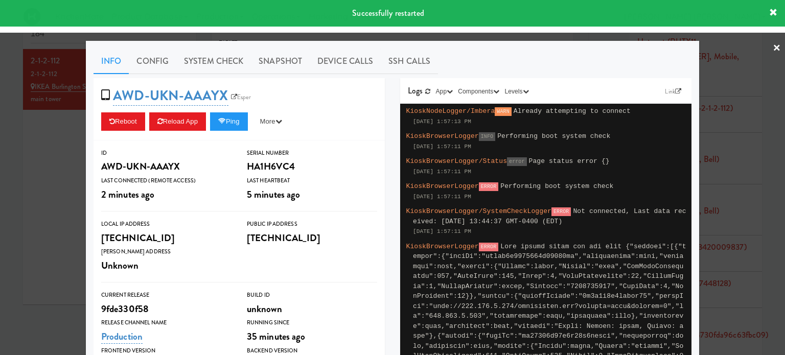
click at [773, 45] on link "×" at bounding box center [777, 49] width 8 height 32
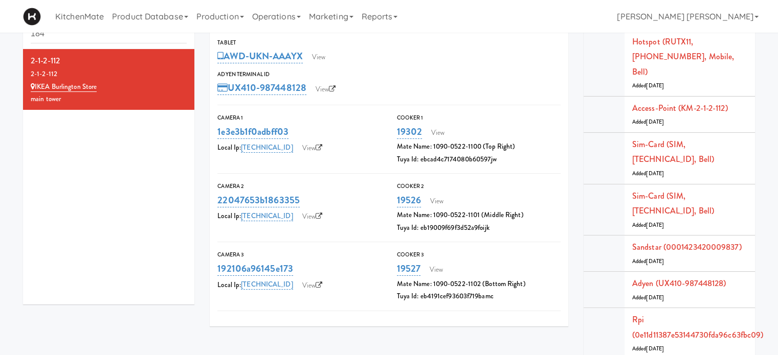
click at [203, 161] on div "2-1-2-112 Tablet AWD-UKN-AAAYX View Adyen Terminal Id UX410-987448128 View Came…" at bounding box center [389, 169] width 374 height 330
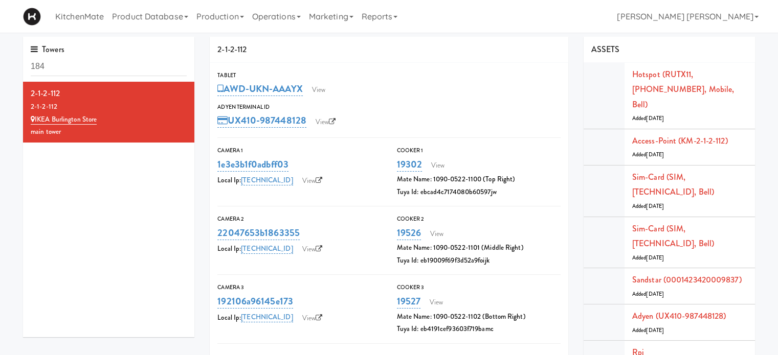
click at [277, 13] on link "Operations" at bounding box center [276, 16] width 57 height 33
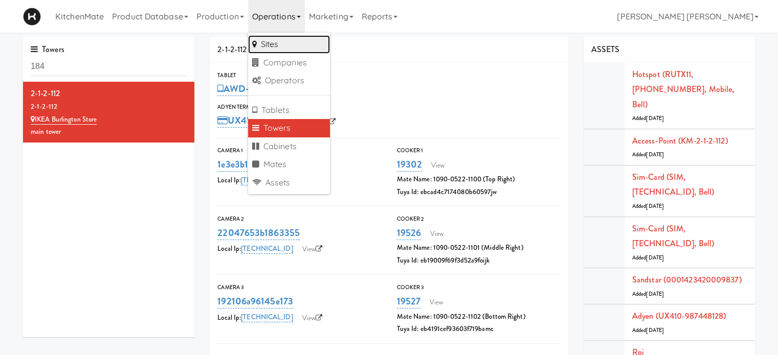
click at [286, 38] on link "Sites" at bounding box center [289, 44] width 82 height 18
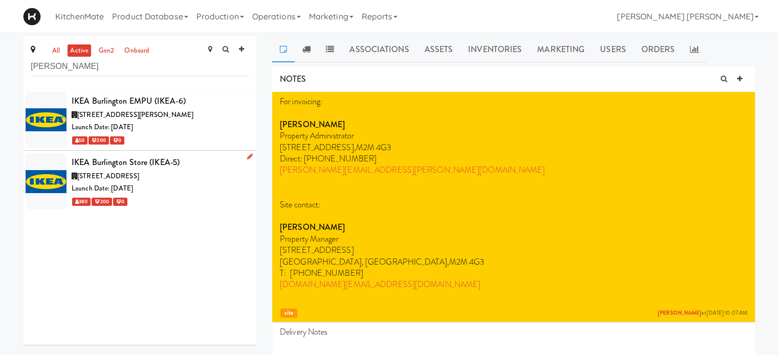
type input "[PERSON_NAME]"
click at [112, 165] on div "IKEA Burlington Store (IKEA-5)" at bounding box center [160, 162] width 177 height 15
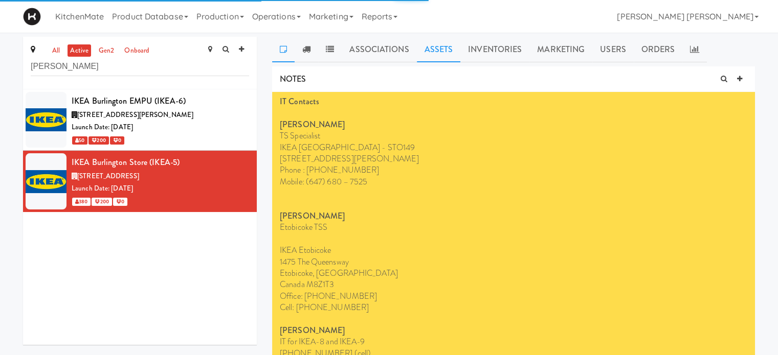
click at [435, 50] on link "Assets" at bounding box center [439, 50] width 44 height 26
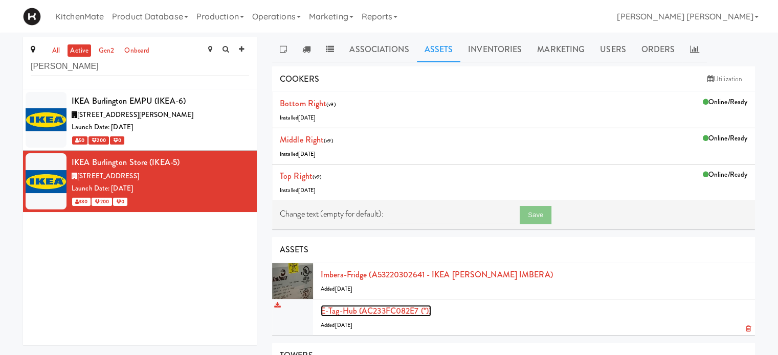
click at [376, 307] on link "E-tag-hub (AC233FC082E7 (*))" at bounding box center [376, 311] width 110 height 12
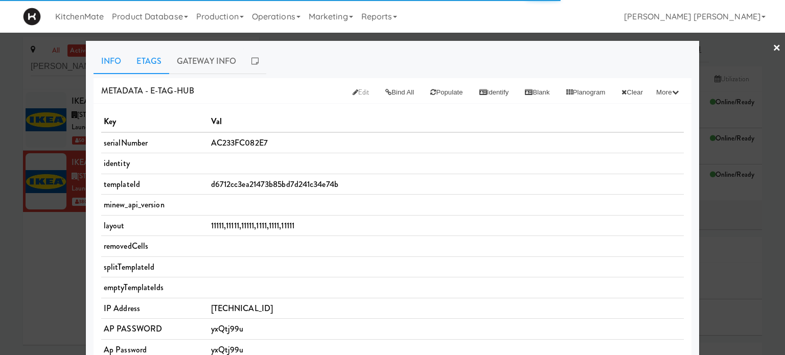
click at [149, 62] on link "Etags" at bounding box center [149, 62] width 40 height 26
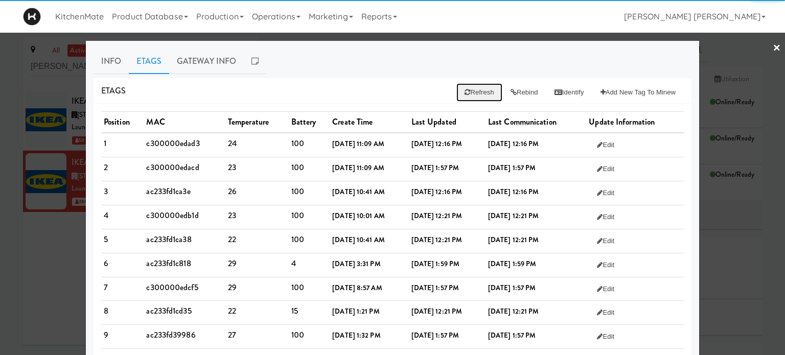
click at [465, 91] on button "Refresh" at bounding box center [479, 92] width 45 height 18
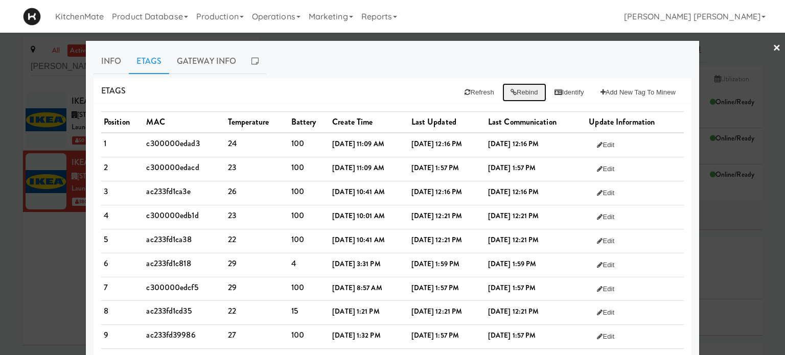
click at [512, 88] on button "Rebind" at bounding box center [525, 92] width 44 height 18
click at [555, 90] on button "Identify" at bounding box center [569, 92] width 46 height 18
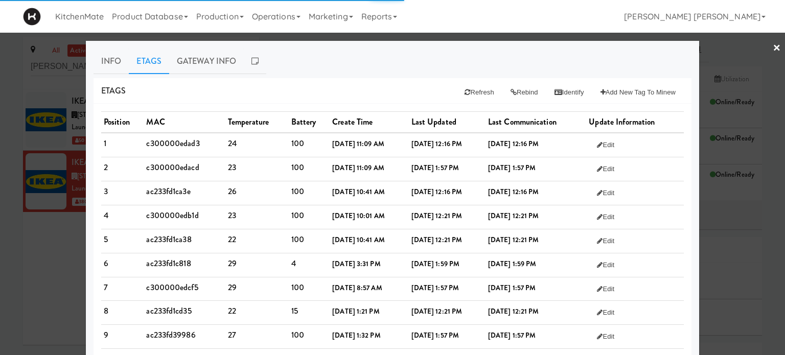
click at [376, 88] on div "Etags Refresh Rebind Identify Add New Tag to Minew" at bounding box center [393, 91] width 598 height 26
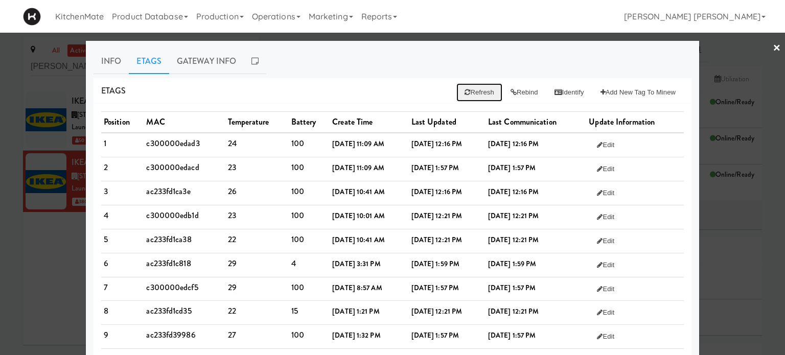
click at [462, 92] on button "Refresh" at bounding box center [479, 92] width 45 height 18
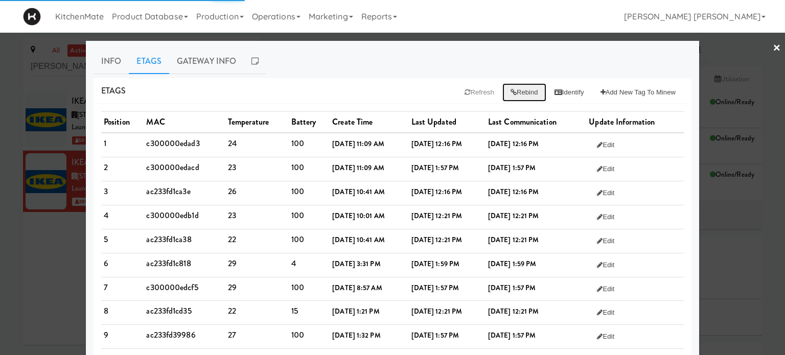
click at [520, 93] on button "Rebind" at bounding box center [525, 92] width 44 height 18
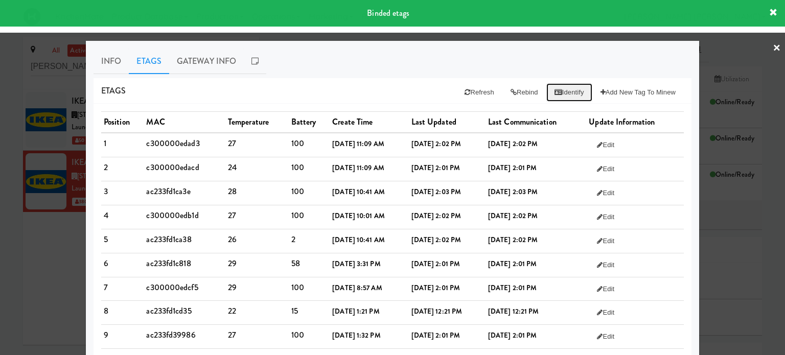
click at [562, 91] on button "Identify" at bounding box center [569, 92] width 46 height 18
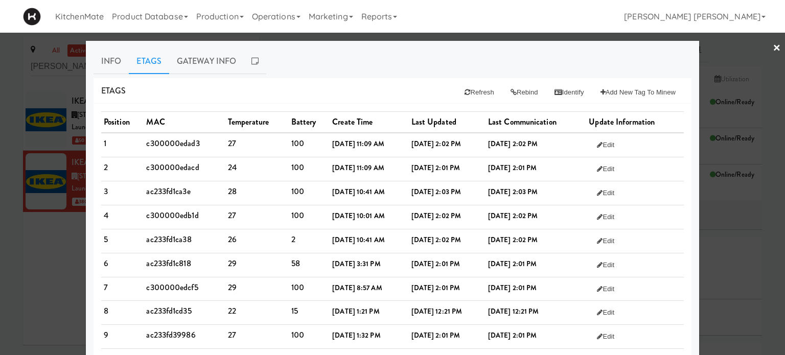
click at [466, 89] on button "Refresh" at bounding box center [479, 92] width 45 height 18
click at [512, 88] on button "Rebind" at bounding box center [525, 92] width 44 height 18
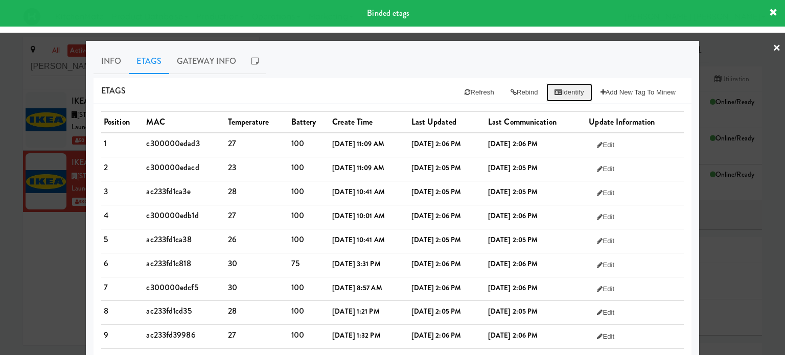
click at [555, 89] on icon at bounding box center [559, 92] width 8 height 7
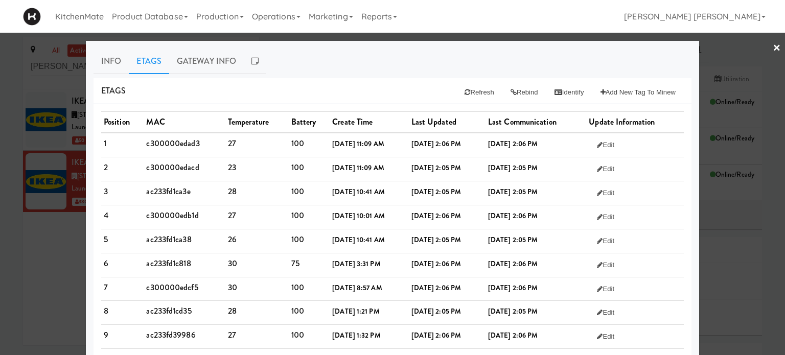
click at [773, 41] on link "×" at bounding box center [777, 49] width 8 height 32
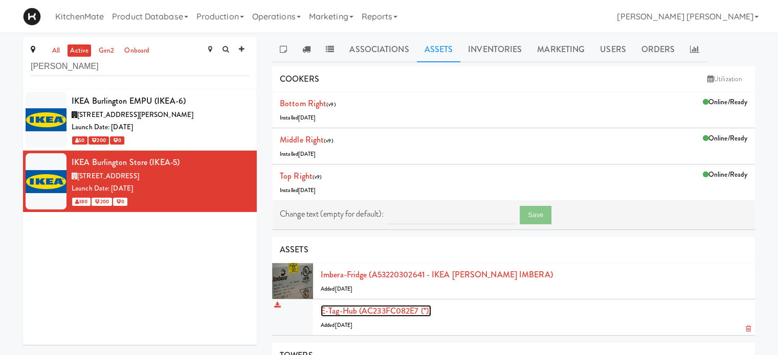
click at [394, 306] on link "E-tag-hub (AC233FC082E7 (*))" at bounding box center [376, 311] width 110 height 12
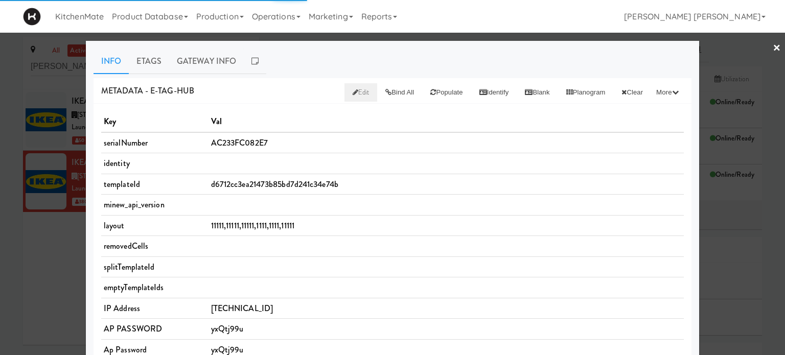
click at [353, 92] on span "Edit" at bounding box center [361, 92] width 17 height 10
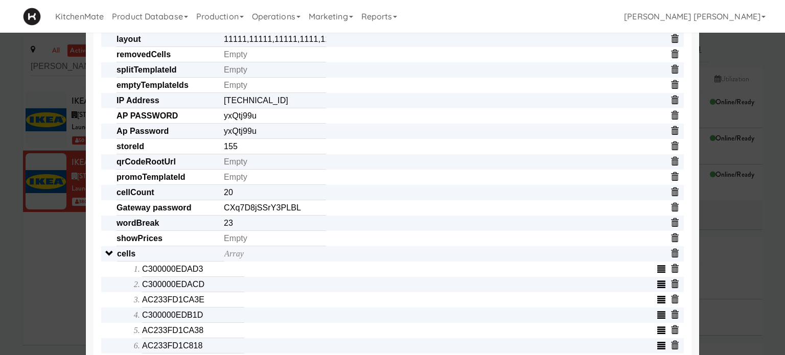
scroll to position [164, 0]
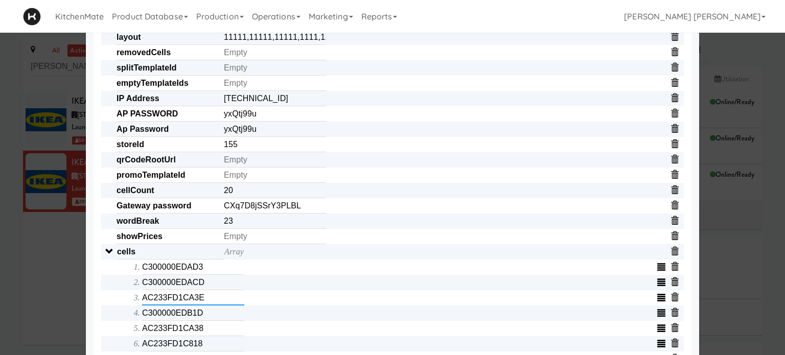
click at [205, 301] on input "AC233FD1CA3E" at bounding box center [193, 297] width 102 height 15
type input "AC233FD388C5"
click at [101, 314] on div "Object serialNumber AC233FC082E7 identity templateId d6712cc3ea21473b85bd7d241c…" at bounding box center [392, 344] width 583 height 782
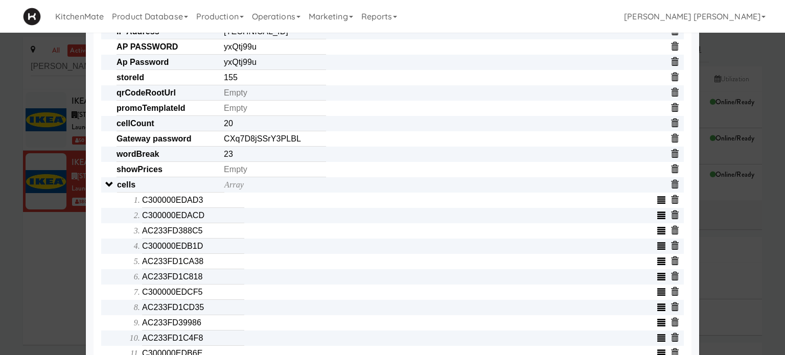
scroll to position [245, 0]
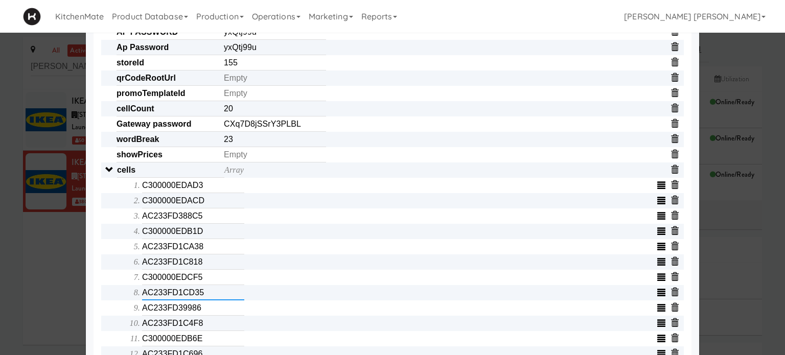
click at [220, 301] on input "AC233FD1CD35" at bounding box center [193, 292] width 102 height 15
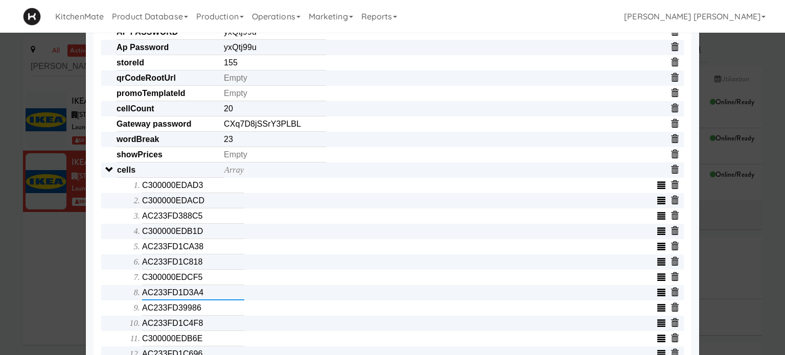
type input "AC233FD1D3A4"
click at [220, 330] on input "AC233FD1C4F8" at bounding box center [193, 323] width 102 height 15
type input "AC233FD387AB"
click at [103, 311] on div "Object serialNumber AC233FC082E7 identity templateId d6712cc3ea21473b85bd7d241c…" at bounding box center [392, 262] width 583 height 782
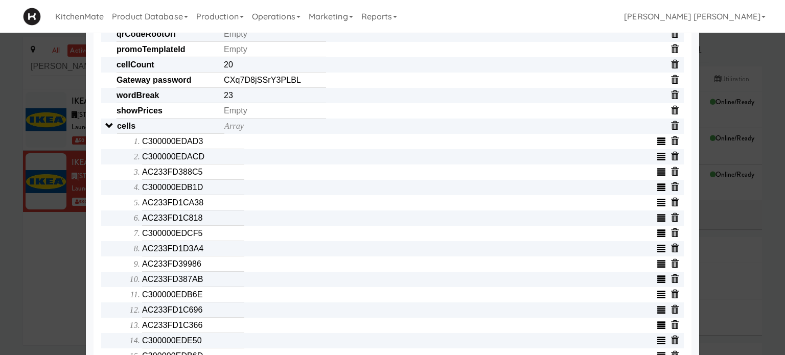
scroll to position [307, 0]
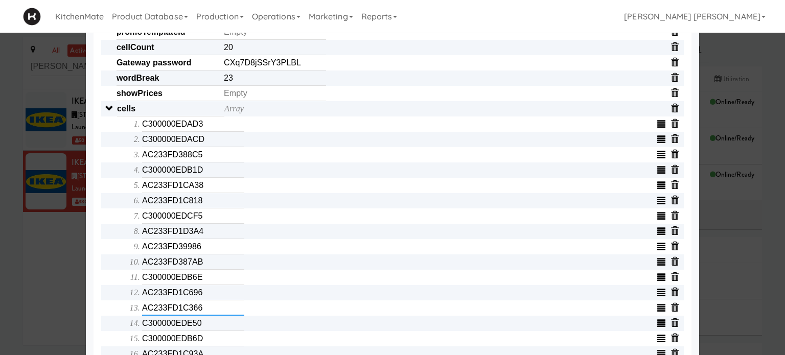
click at [207, 313] on input "AC233FD1C366" at bounding box center [193, 308] width 102 height 15
type input "AC233FD388C3"
click at [103, 277] on div "Object serialNumber AC233FC082E7 identity templateId d6712cc3ea21473b85bd7d241c…" at bounding box center [392, 201] width 583 height 782
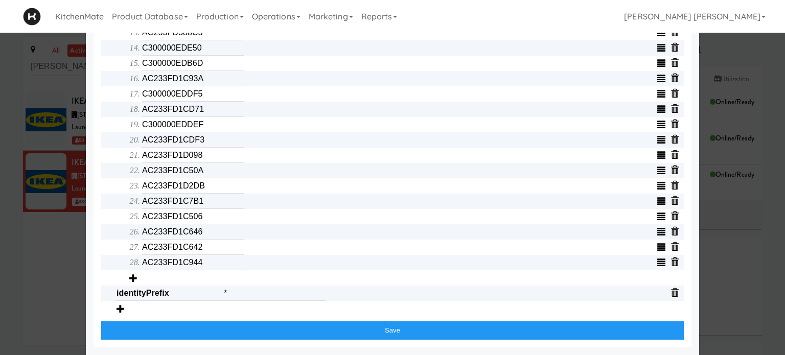
scroll to position [587, 0]
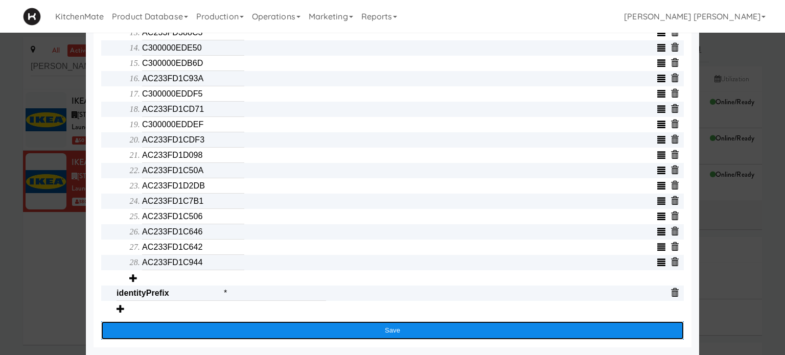
click at [334, 326] on button "Save" at bounding box center [392, 331] width 583 height 18
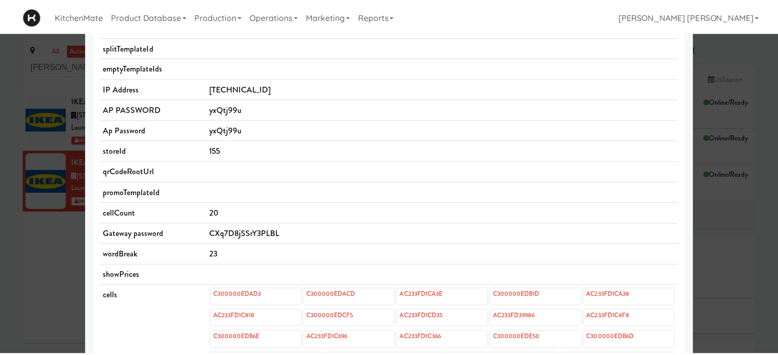
scroll to position [199, 0]
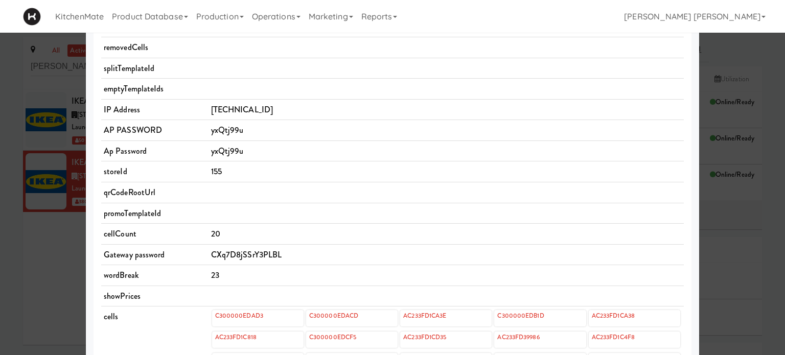
click at [0, 248] on div at bounding box center [392, 177] width 785 height 355
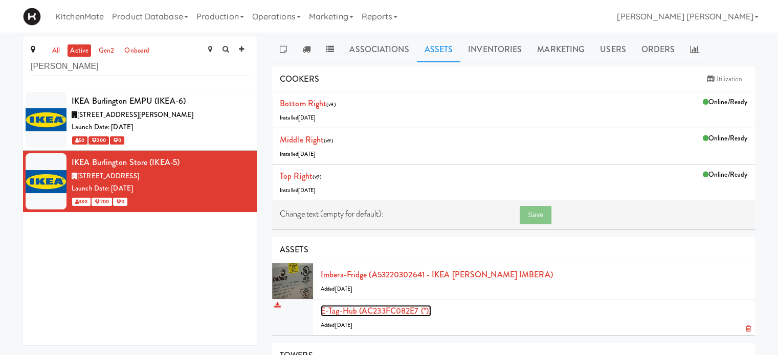
click at [339, 307] on link "E-tag-hub (AC233FC082E7 (*))" at bounding box center [376, 311] width 110 height 12
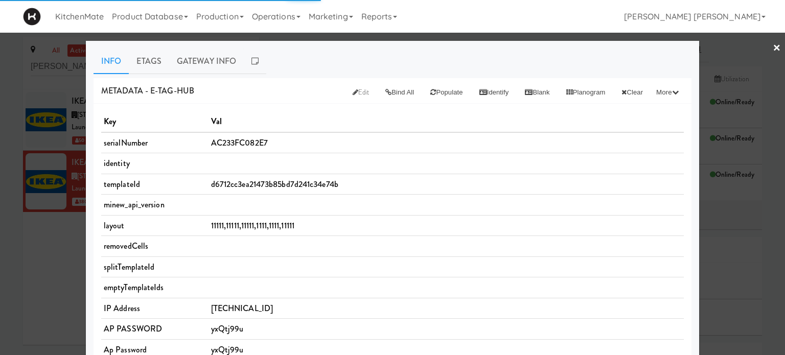
click at [327, 260] on td at bounding box center [446, 267] width 475 height 21
click at [353, 95] on span "Edit" at bounding box center [361, 92] width 17 height 10
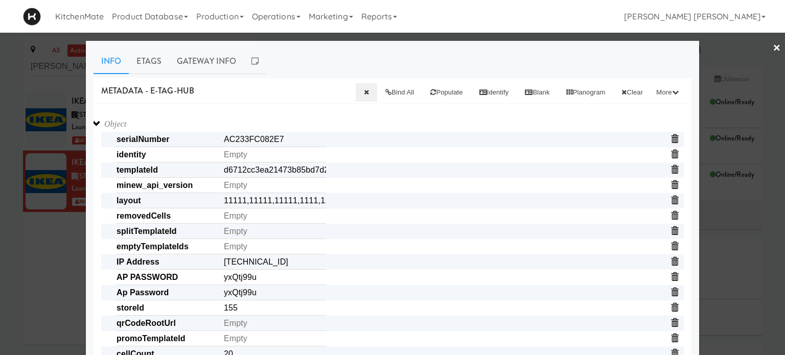
click at [403, 166] on span "templateId d6712cc3ea21473b85bd7d241c34e74b" at bounding box center [400, 170] width 567 height 15
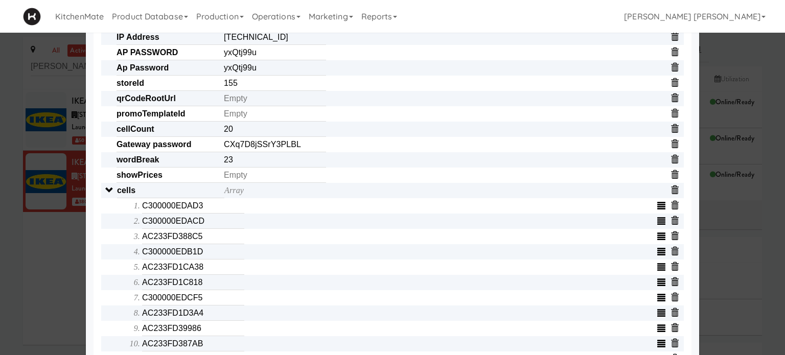
scroll to position [245, 0]
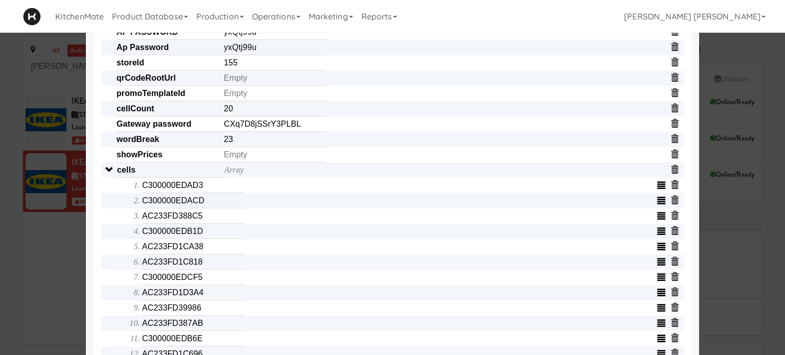
click at [101, 226] on div "Object serialNumber AC233FC082E7 identity templateId d6712cc3ea21473b85bd7d241c…" at bounding box center [392, 262] width 583 height 782
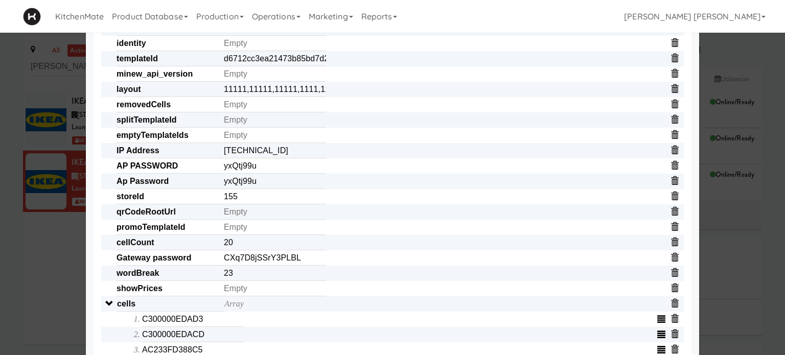
scroll to position [0, 0]
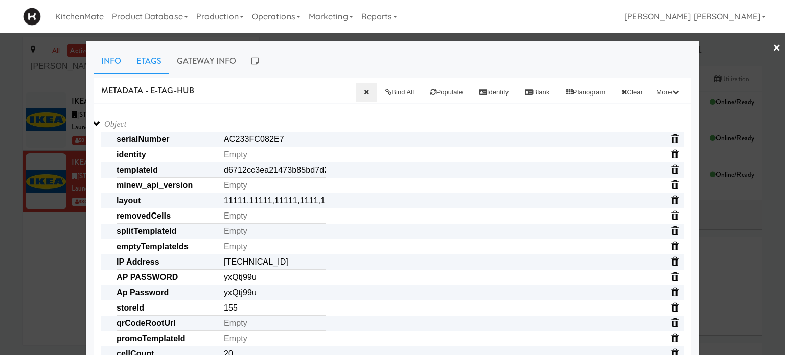
click at [147, 56] on link "Etags" at bounding box center [149, 62] width 40 height 26
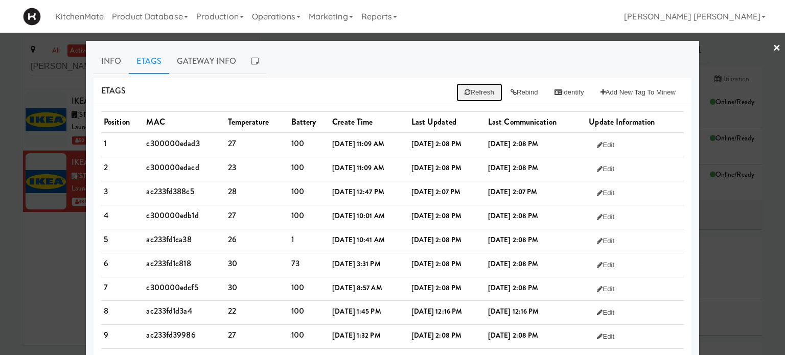
click at [463, 93] on button "Refresh" at bounding box center [479, 92] width 45 height 18
click at [509, 85] on button "Rebind" at bounding box center [525, 92] width 44 height 18
click at [109, 65] on link "Info" at bounding box center [111, 62] width 35 height 26
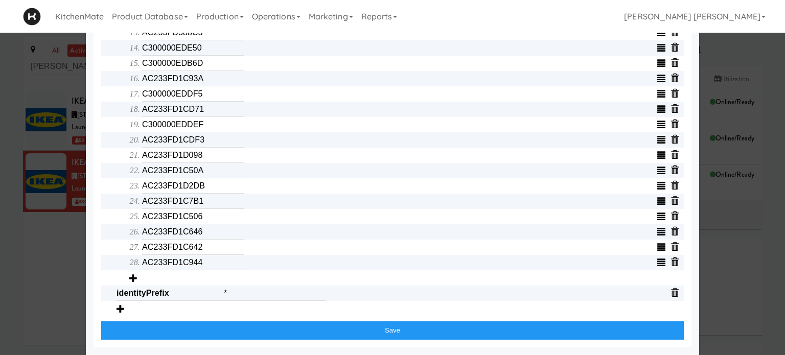
scroll to position [587, 0]
click at [117, 114] on span "Array C300000EDAD3 C300000EDACD AC233FD388C5 C300000EDB1D AC233FD1CA38 AC233FD1…" at bounding box center [400, 56] width 567 height 459
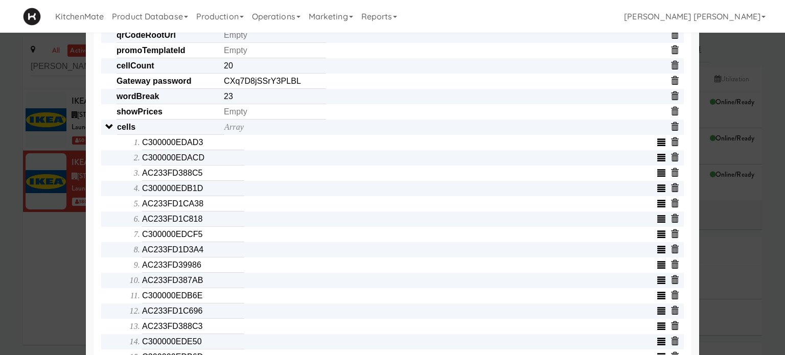
scroll to position [281, 0]
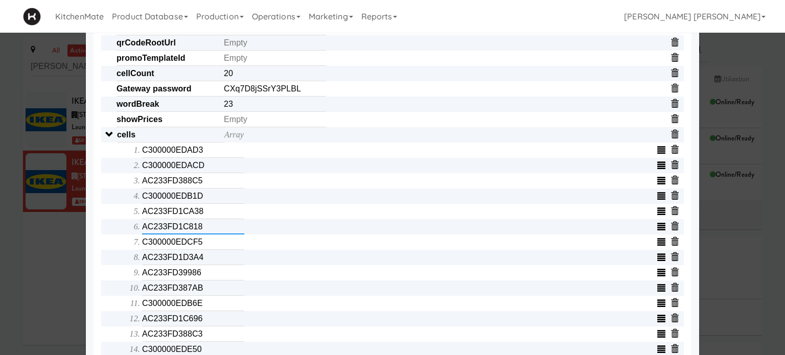
click at [207, 224] on input "AC233FD1C818" at bounding box center [193, 226] width 102 height 15
click at [209, 217] on input "AC233FD1CA38" at bounding box center [193, 211] width 102 height 15
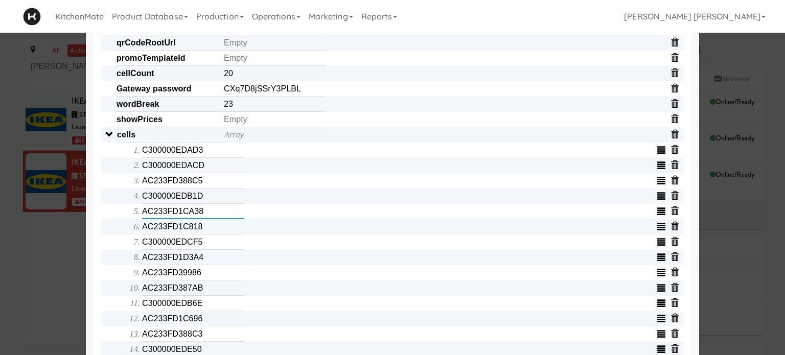
click at [209, 217] on input "AC233FD1CA38" at bounding box center [193, 211] width 102 height 15
type input "AC233FD388BC"
click at [102, 220] on div "Object serialNumber AC233FC082E7 identity templateId d6712cc3ea21473b85bd7d241c…" at bounding box center [392, 227] width 583 height 782
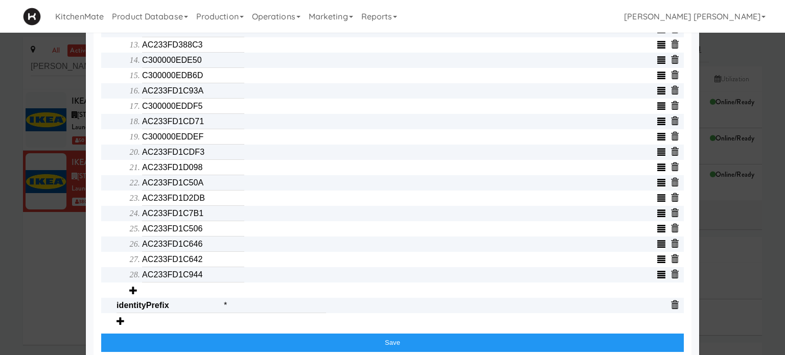
scroll to position [587, 0]
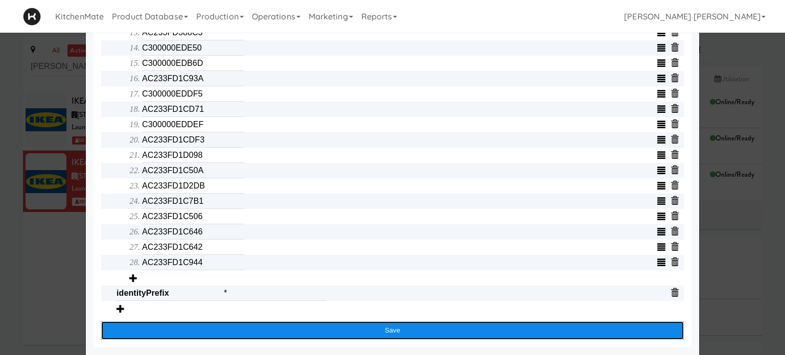
click at [302, 332] on button "Save" at bounding box center [392, 331] width 583 height 18
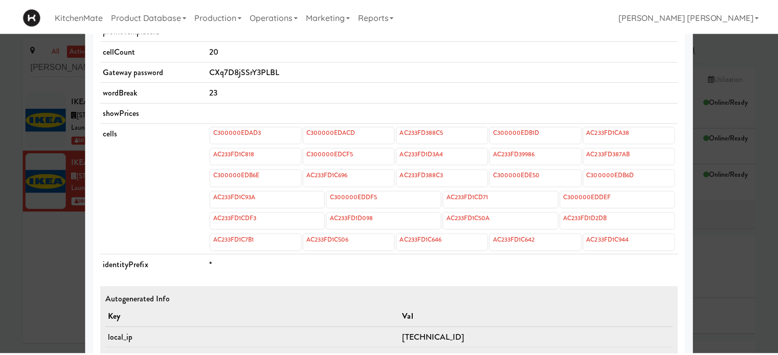
scroll to position [362, 0]
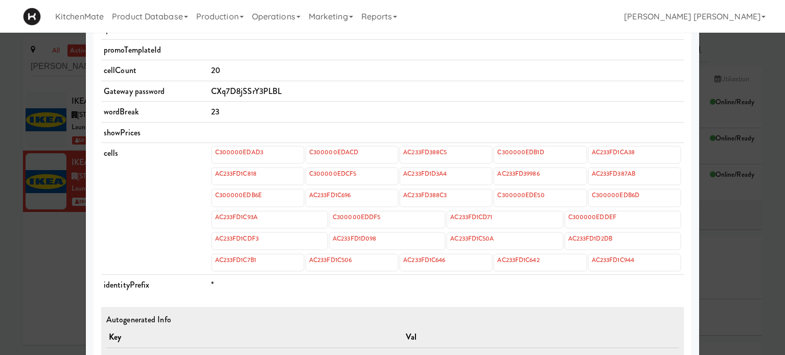
click at [0, 252] on div at bounding box center [392, 177] width 785 height 355
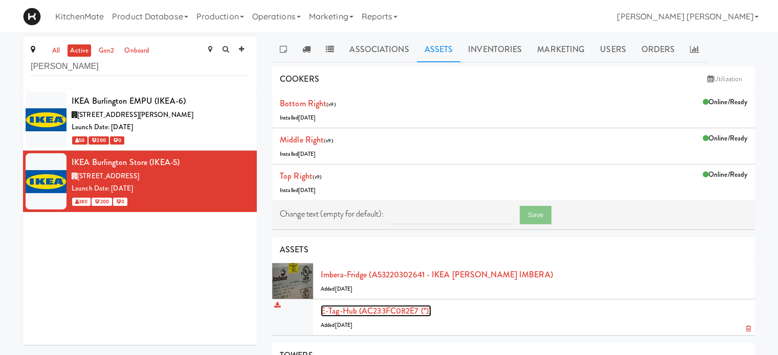
click at [384, 306] on link "E-tag-hub (AC233FC082E7 (*))" at bounding box center [376, 311] width 110 height 12
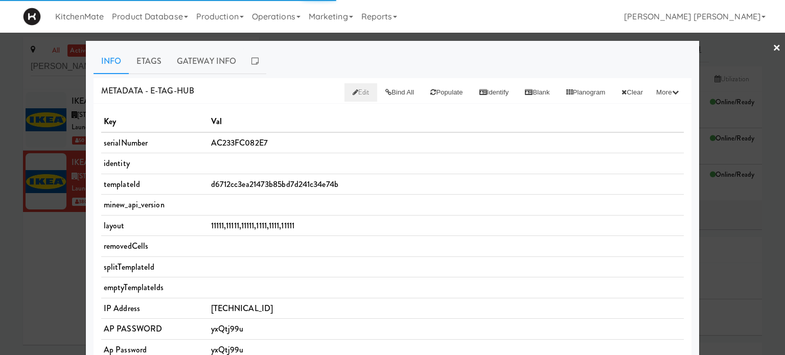
click at [353, 96] on span "Edit" at bounding box center [361, 92] width 17 height 10
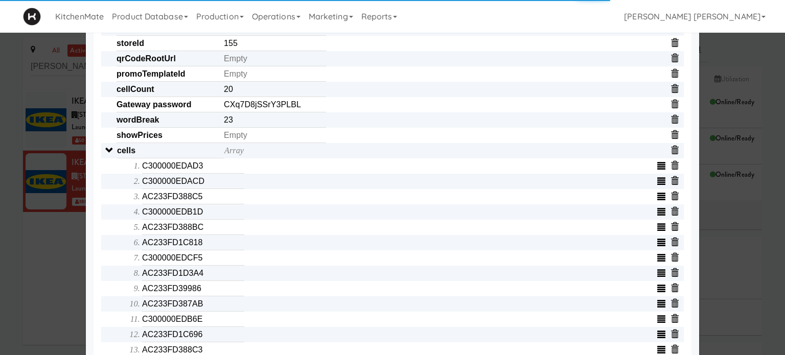
scroll to position [266, 0]
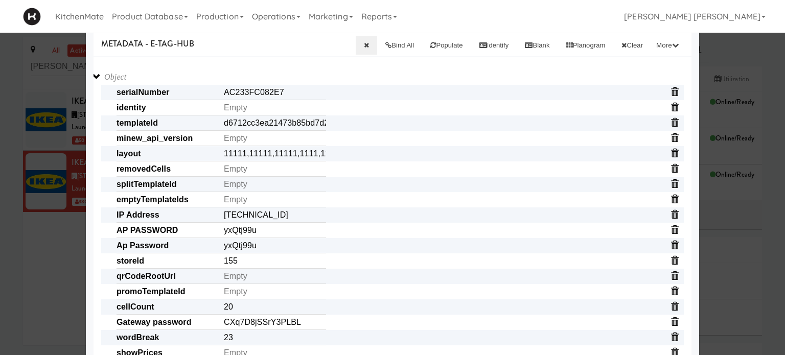
scroll to position [0, 0]
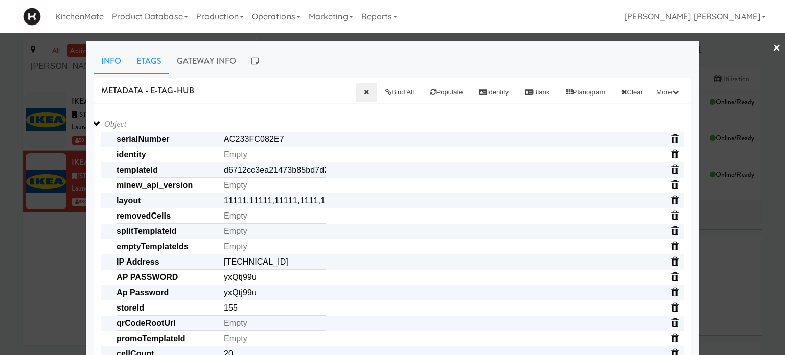
click at [151, 59] on link "Etags" at bounding box center [149, 62] width 40 height 26
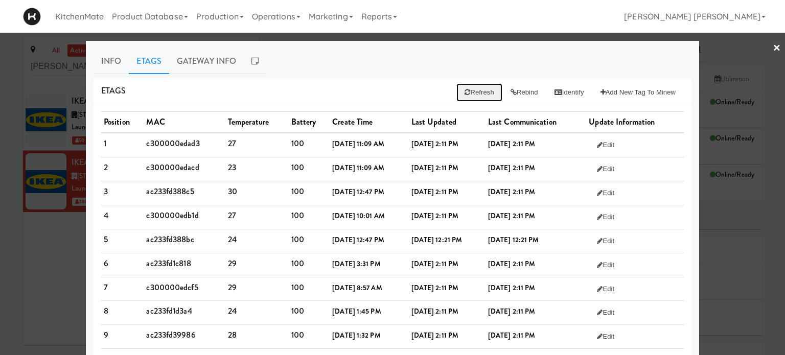
click at [469, 89] on button "Refresh" at bounding box center [479, 92] width 45 height 18
click at [532, 94] on button "Rebind" at bounding box center [525, 92] width 44 height 18
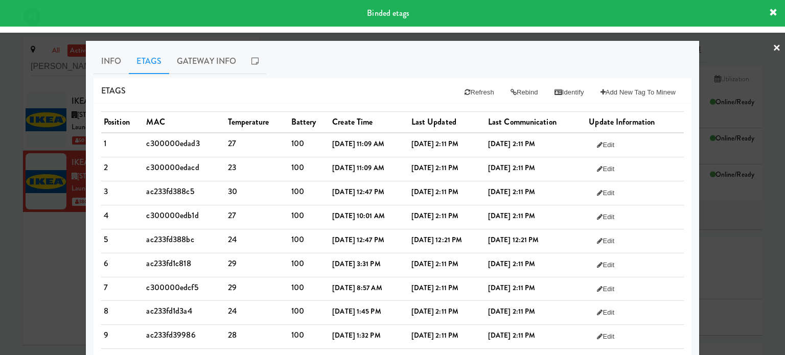
click at [395, 88] on div "Etags Refresh Rebind Identify Add New Tag to Minew" at bounding box center [393, 91] width 598 height 26
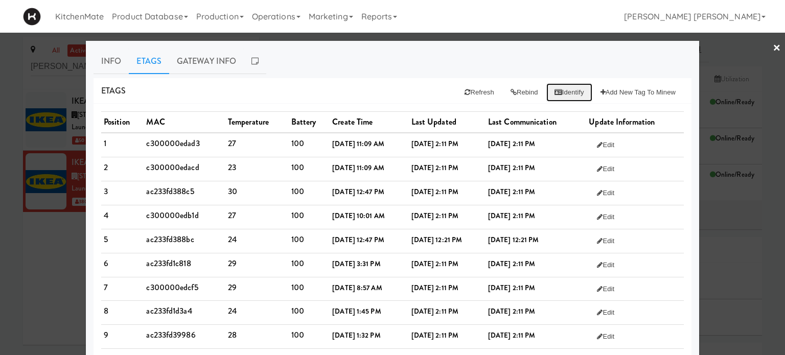
click at [556, 95] on button "Identify" at bounding box center [569, 92] width 46 height 18
click at [460, 87] on button "Refresh" at bounding box center [479, 92] width 45 height 18
click at [515, 86] on button "Rebind" at bounding box center [525, 92] width 44 height 18
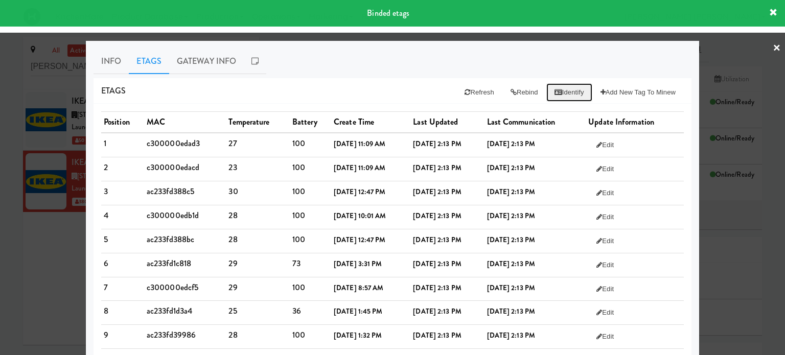
click at [560, 86] on button "Identify" at bounding box center [569, 92] width 46 height 18
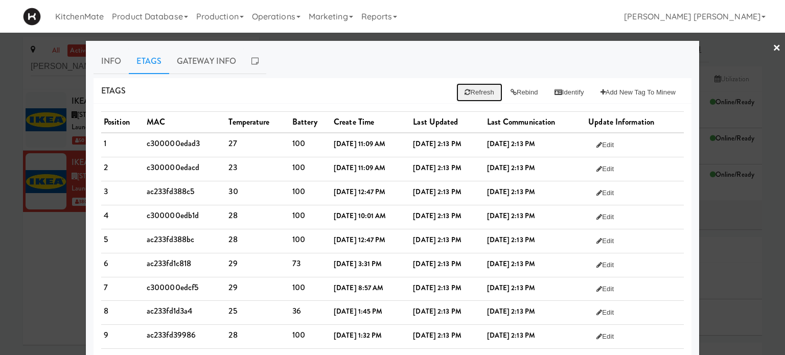
click at [465, 97] on button "Refresh" at bounding box center [479, 92] width 45 height 18
click at [515, 86] on button "Rebind" at bounding box center [525, 92] width 44 height 18
click at [110, 61] on link "Info" at bounding box center [111, 62] width 35 height 26
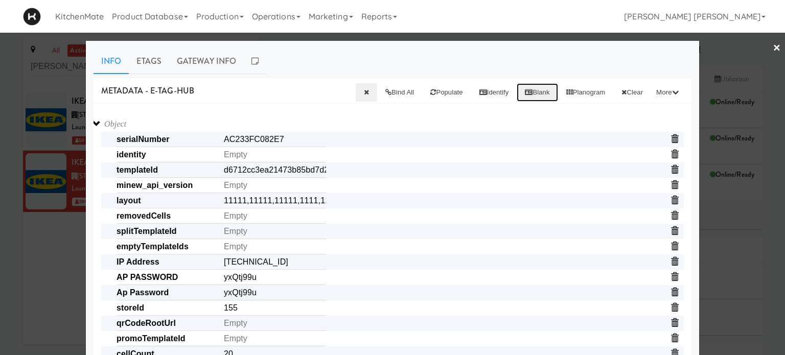
click at [526, 93] on button "Blank" at bounding box center [537, 92] width 41 height 18
click at [773, 45] on link "×" at bounding box center [777, 49] width 8 height 32
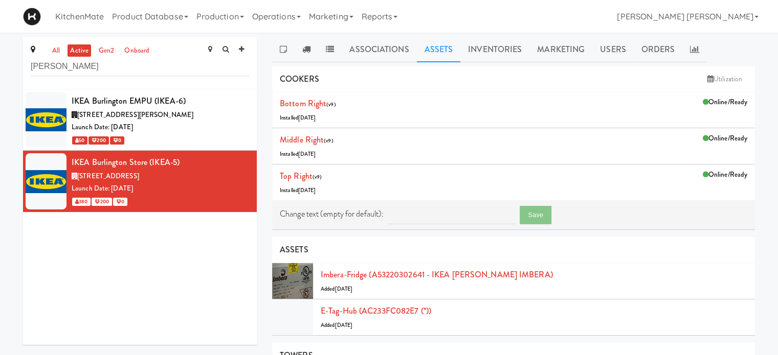
click at [135, 276] on div "IKEA Burlington EMPU (IKEA-6) [STREET_ADDRESS][PERSON_NAME] Date: [DATE] 50 200…" at bounding box center [140, 217] width 234 height 256
